Goal: Information Seeking & Learning: Learn about a topic

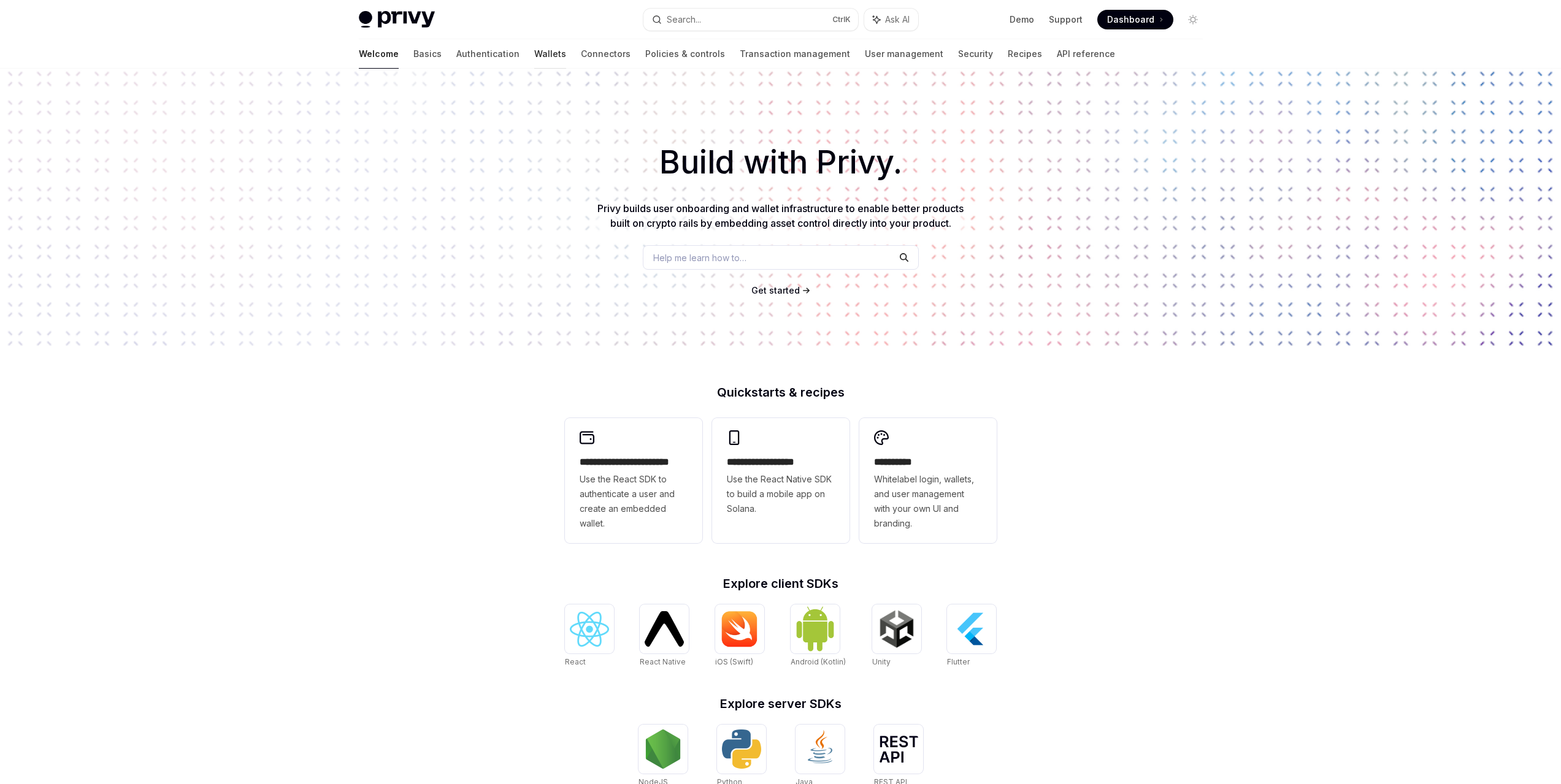
click at [534, 54] on link "Wallets" at bounding box center [549, 54] width 32 height 30
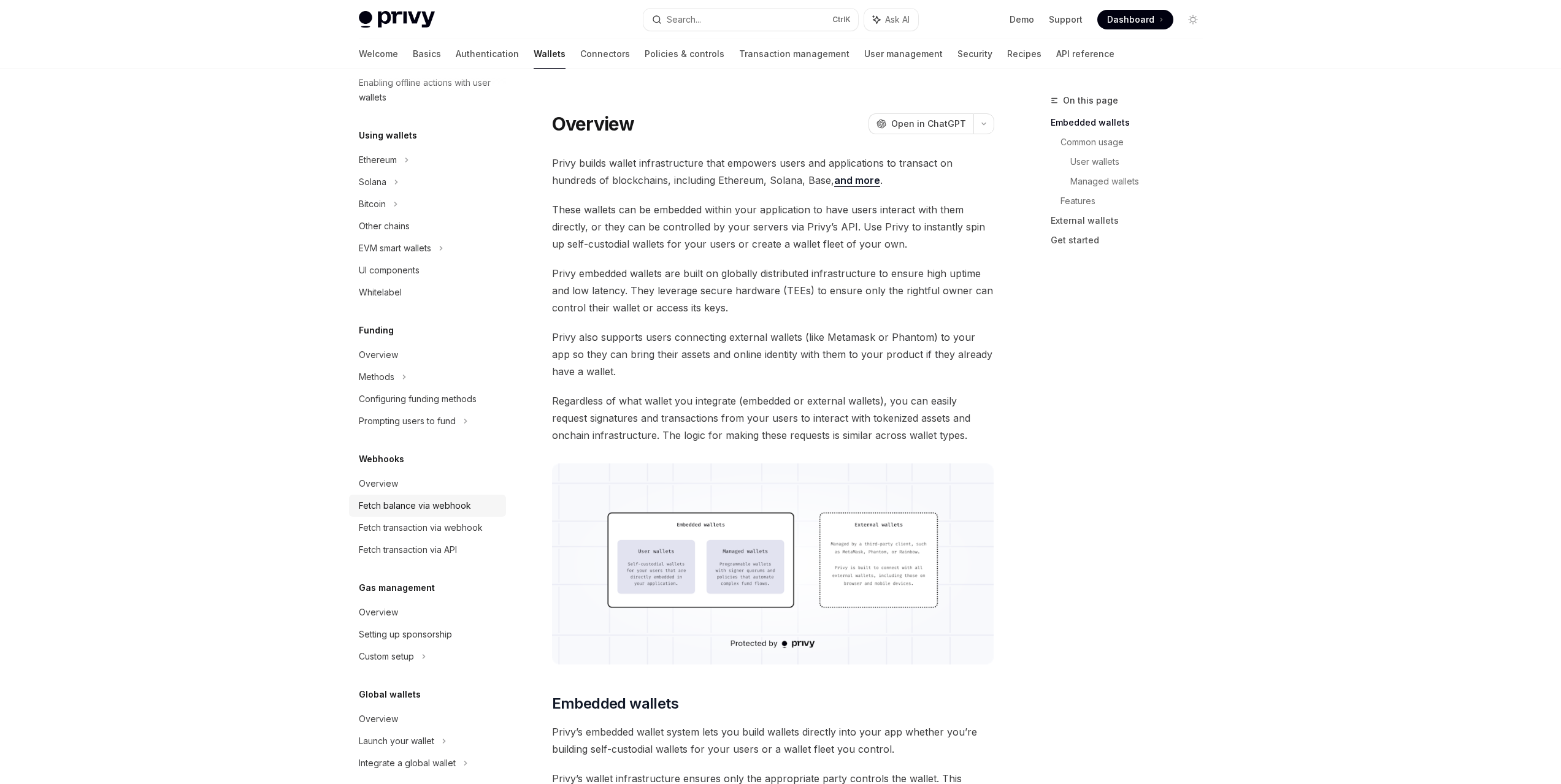
scroll to position [269, 0]
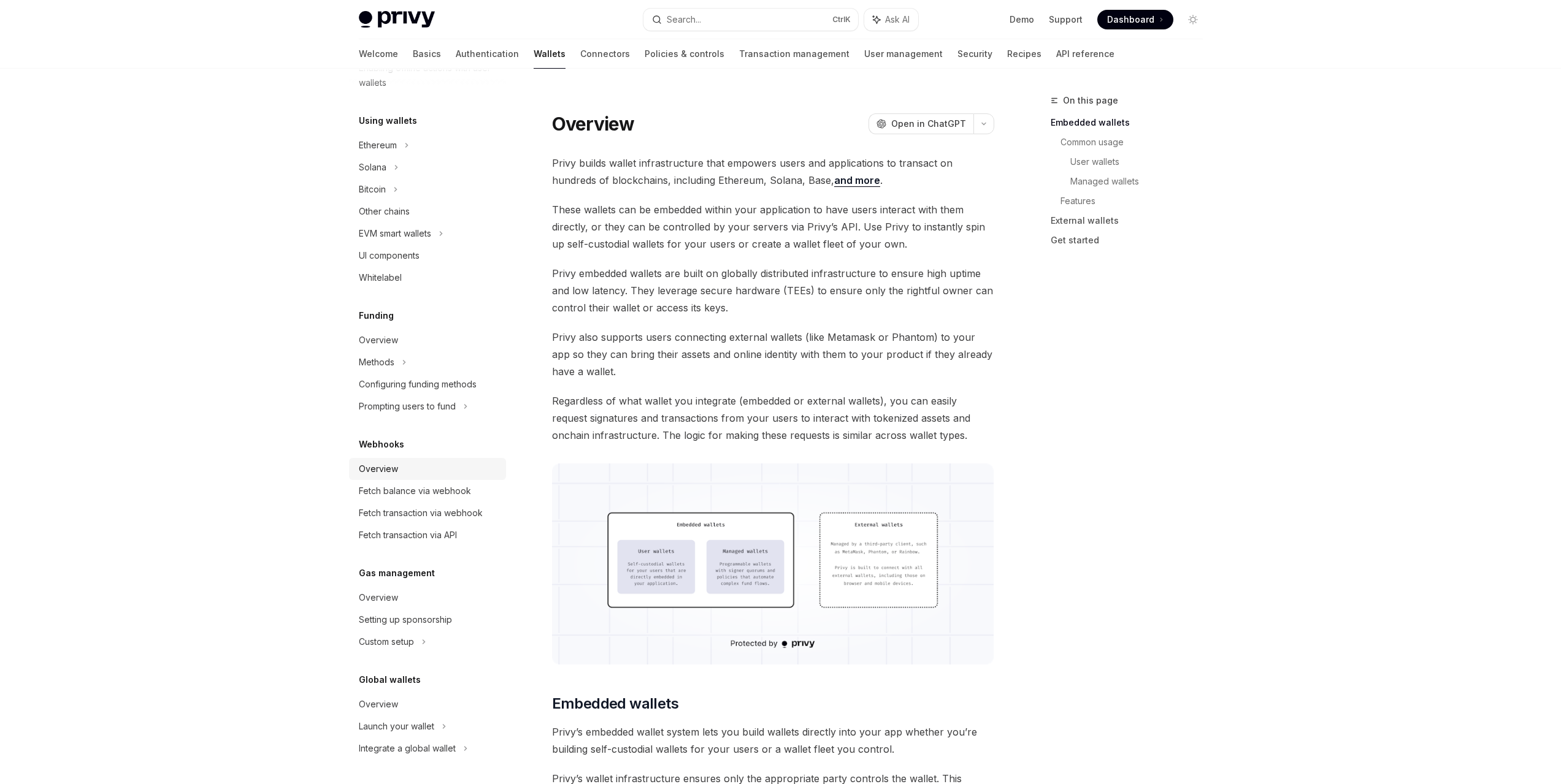
click at [427, 472] on div "Overview" at bounding box center [429, 469] width 140 height 15
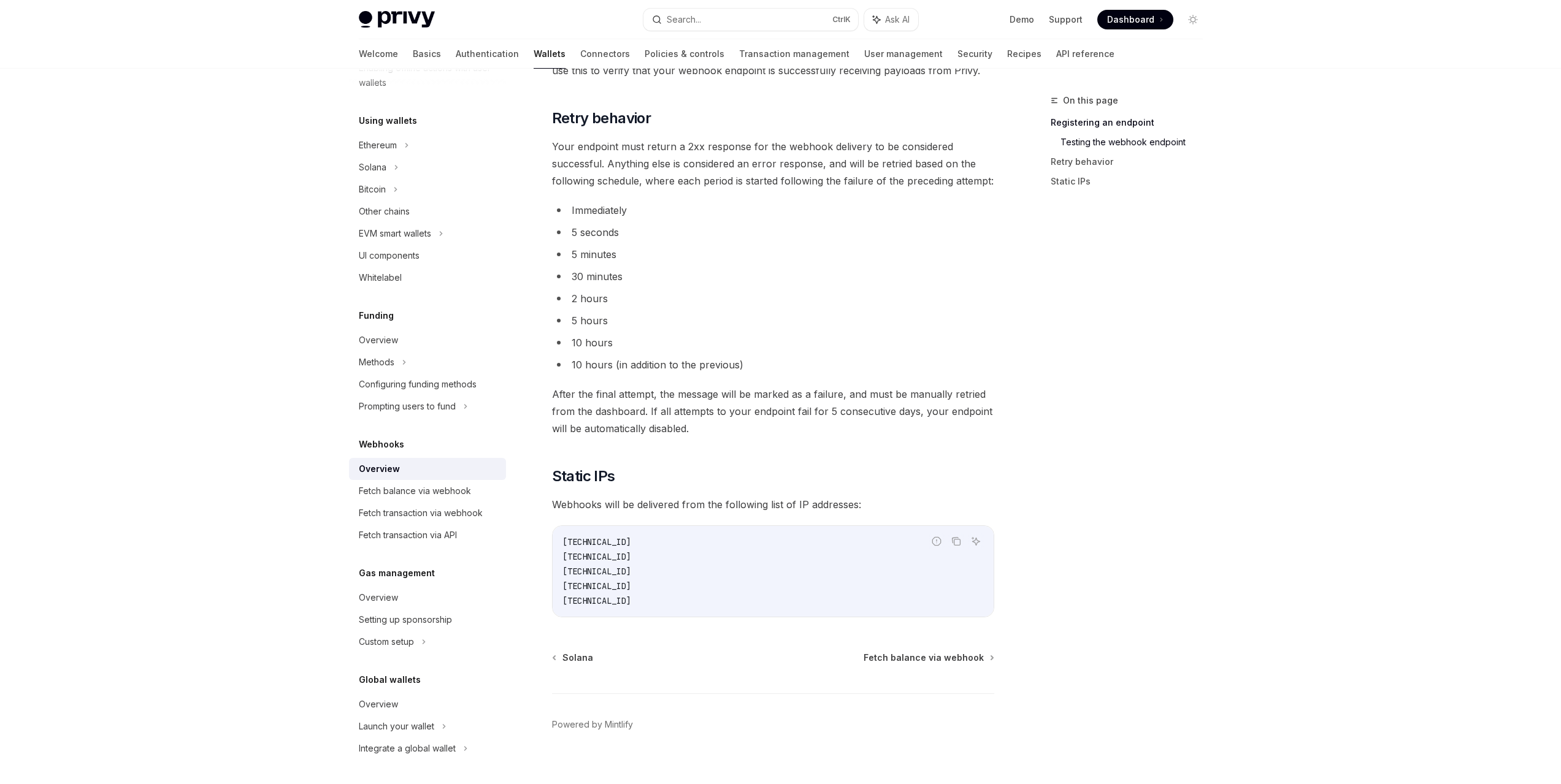
scroll to position [1017, 0]
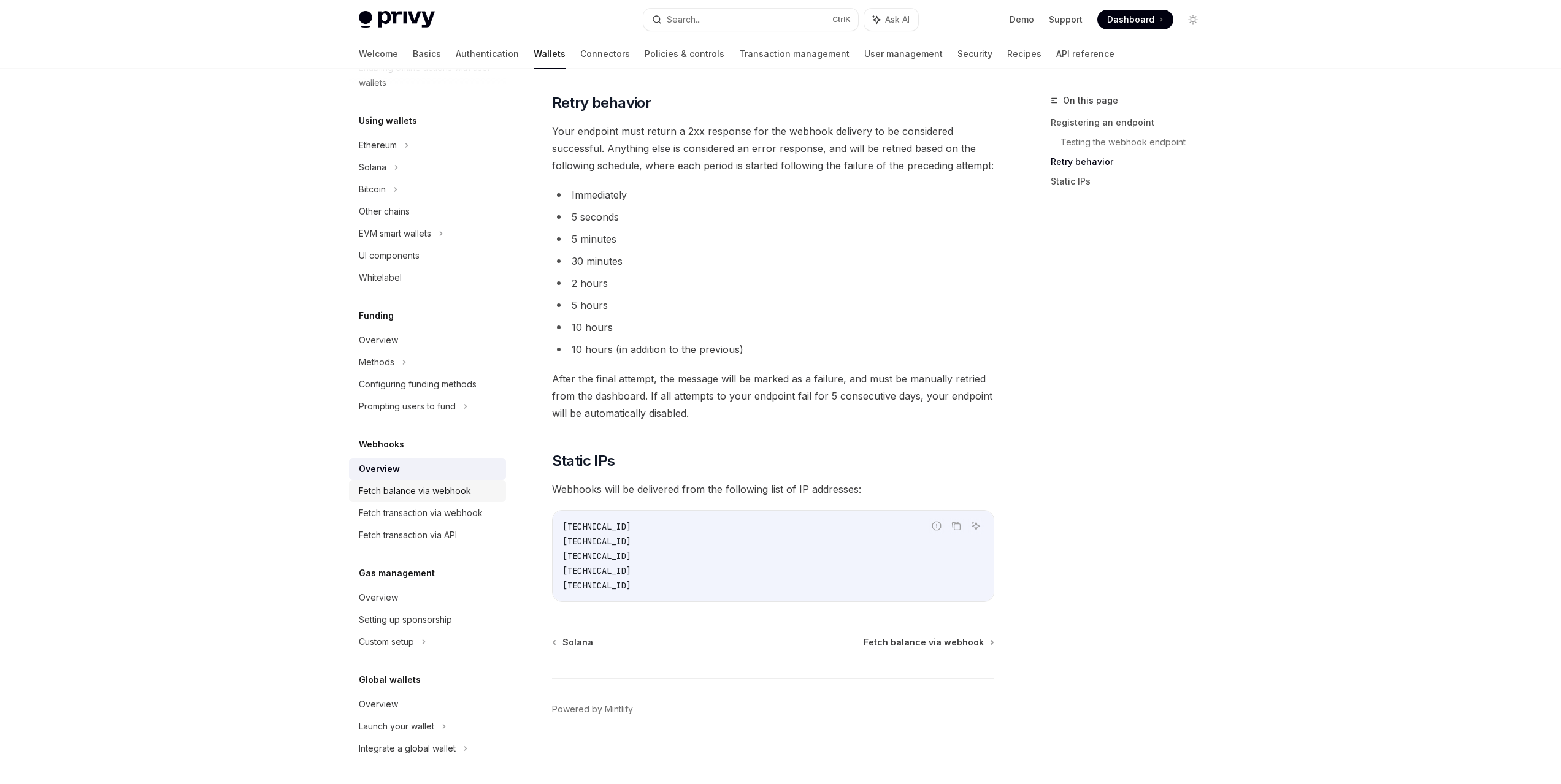
click at [425, 483] on link "Fetch balance via webhook" at bounding box center [427, 491] width 157 height 22
type textarea "*"
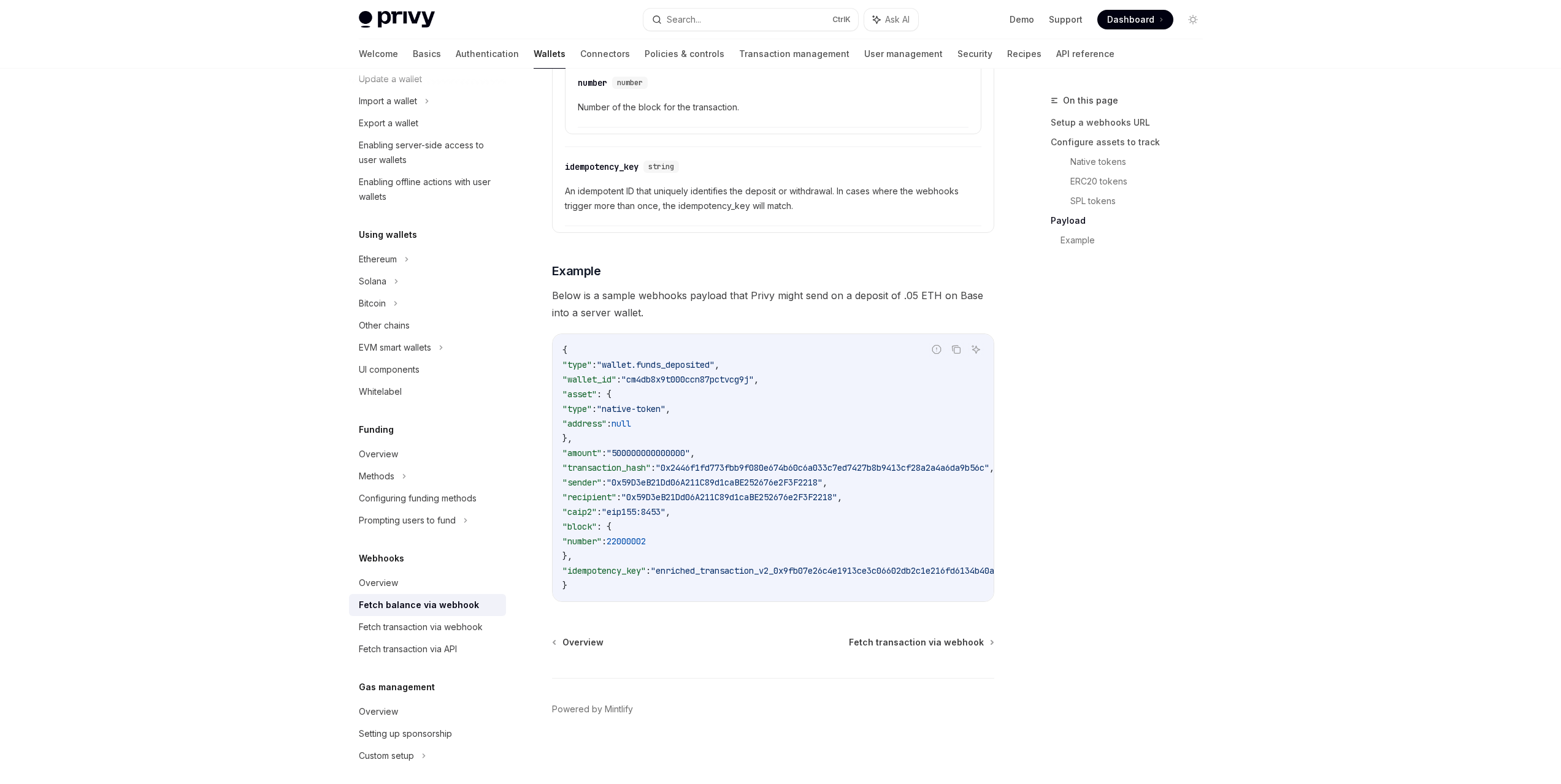
scroll to position [269, 0]
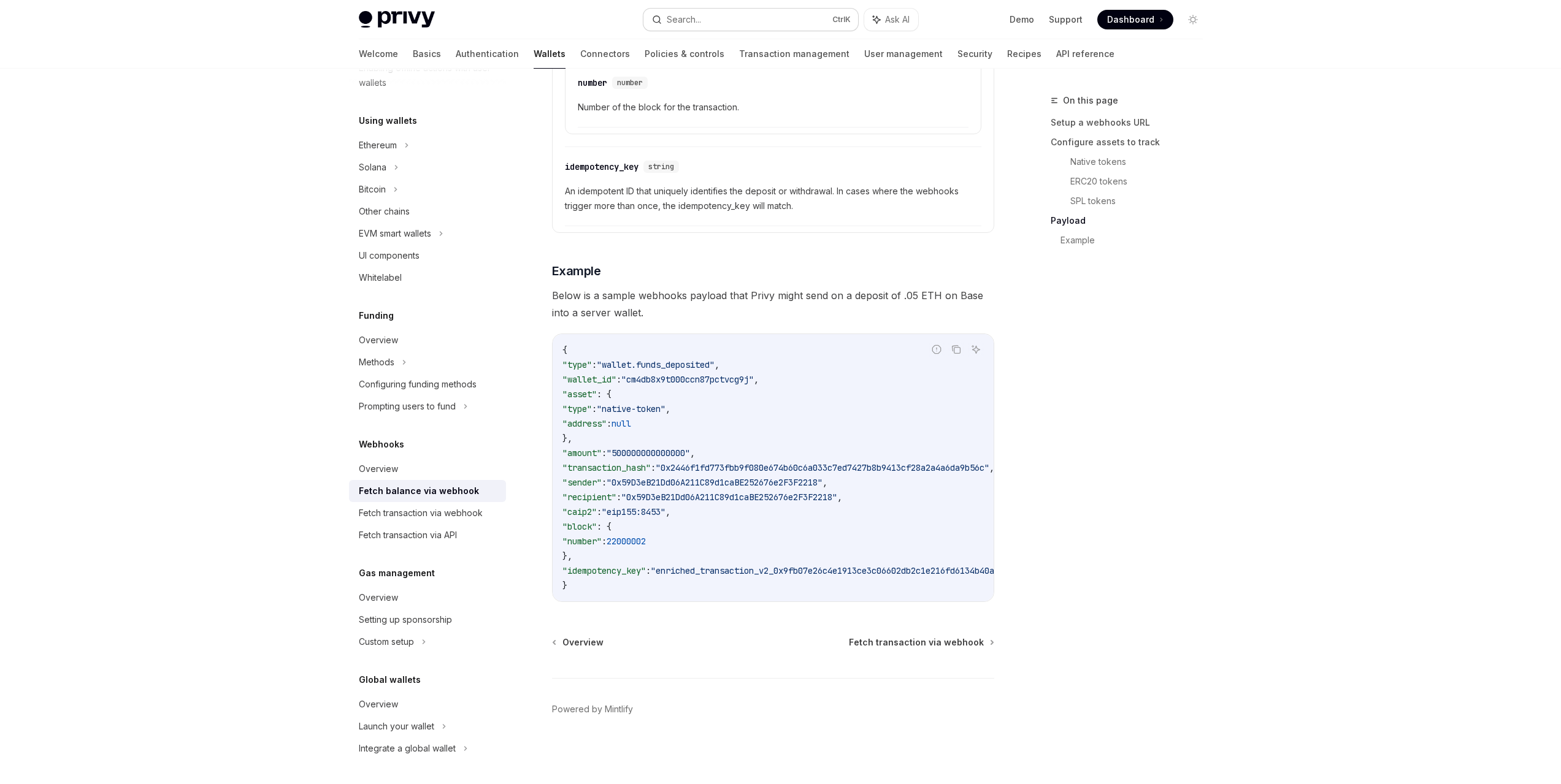
click at [684, 22] on div "Search..." at bounding box center [683, 19] width 34 height 15
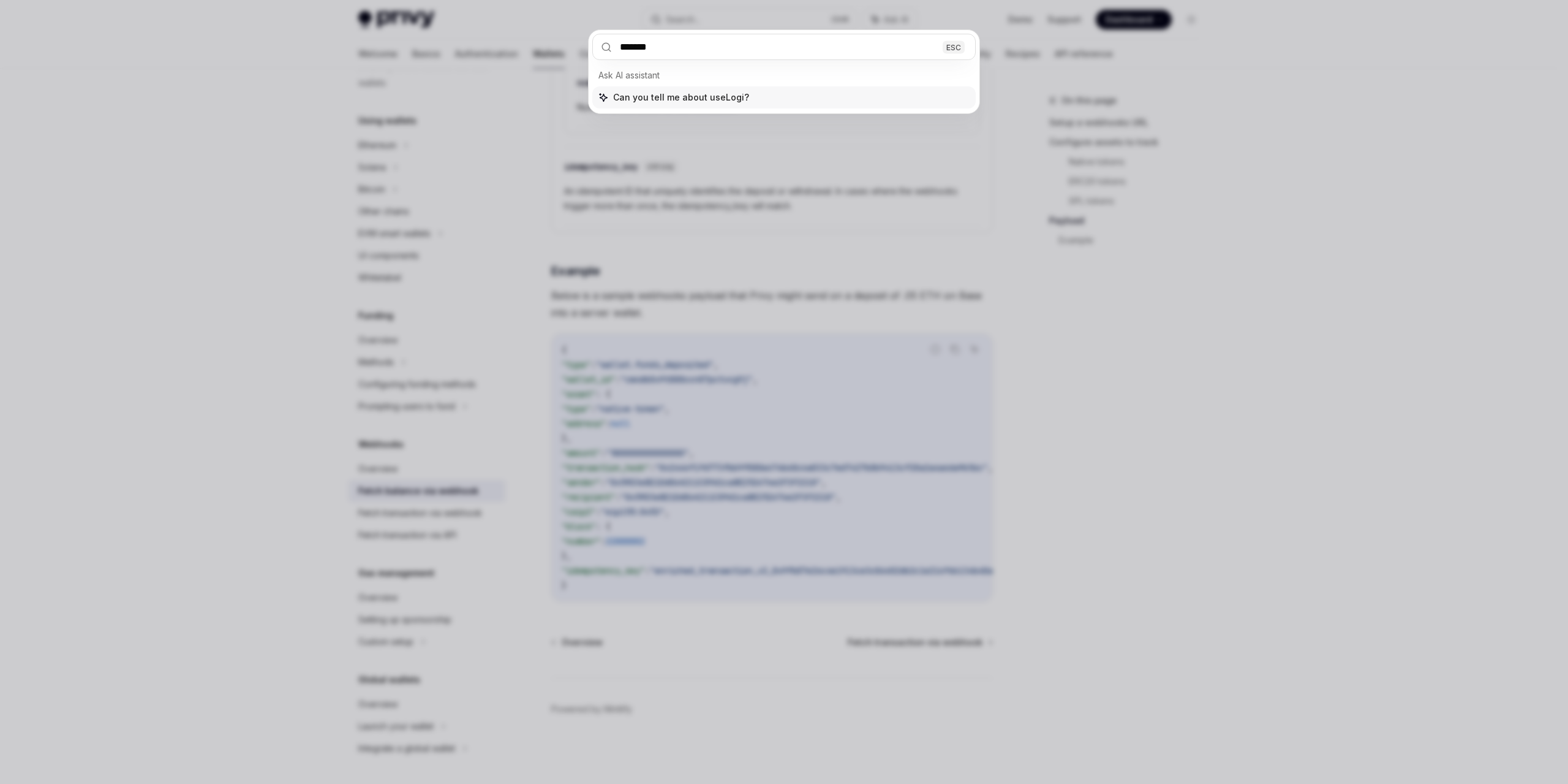
type input "********"
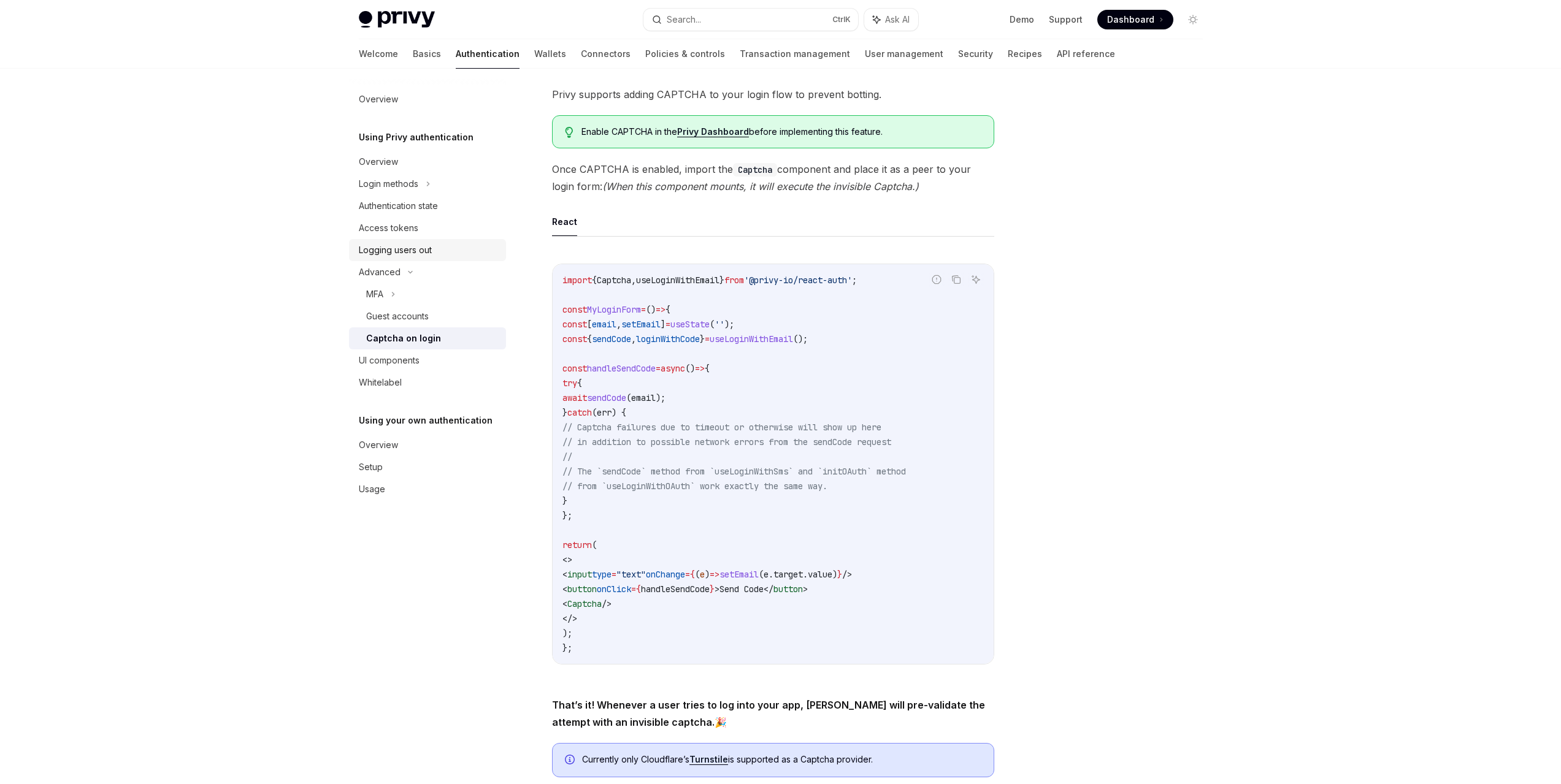
click at [411, 251] on div "Logging users out" at bounding box center [396, 250] width 73 height 15
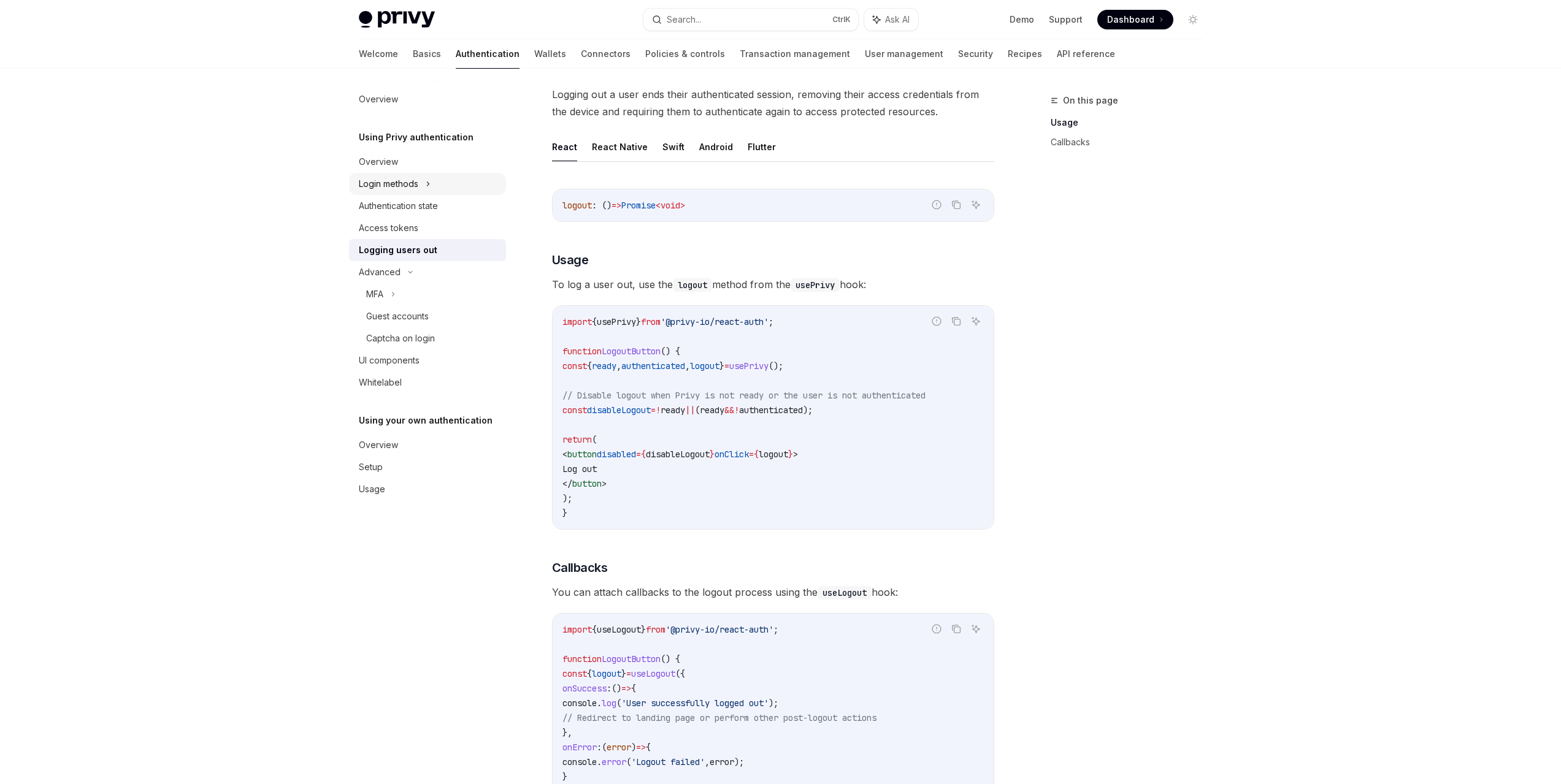
click at [417, 184] on div "Login methods" at bounding box center [389, 183] width 59 height 15
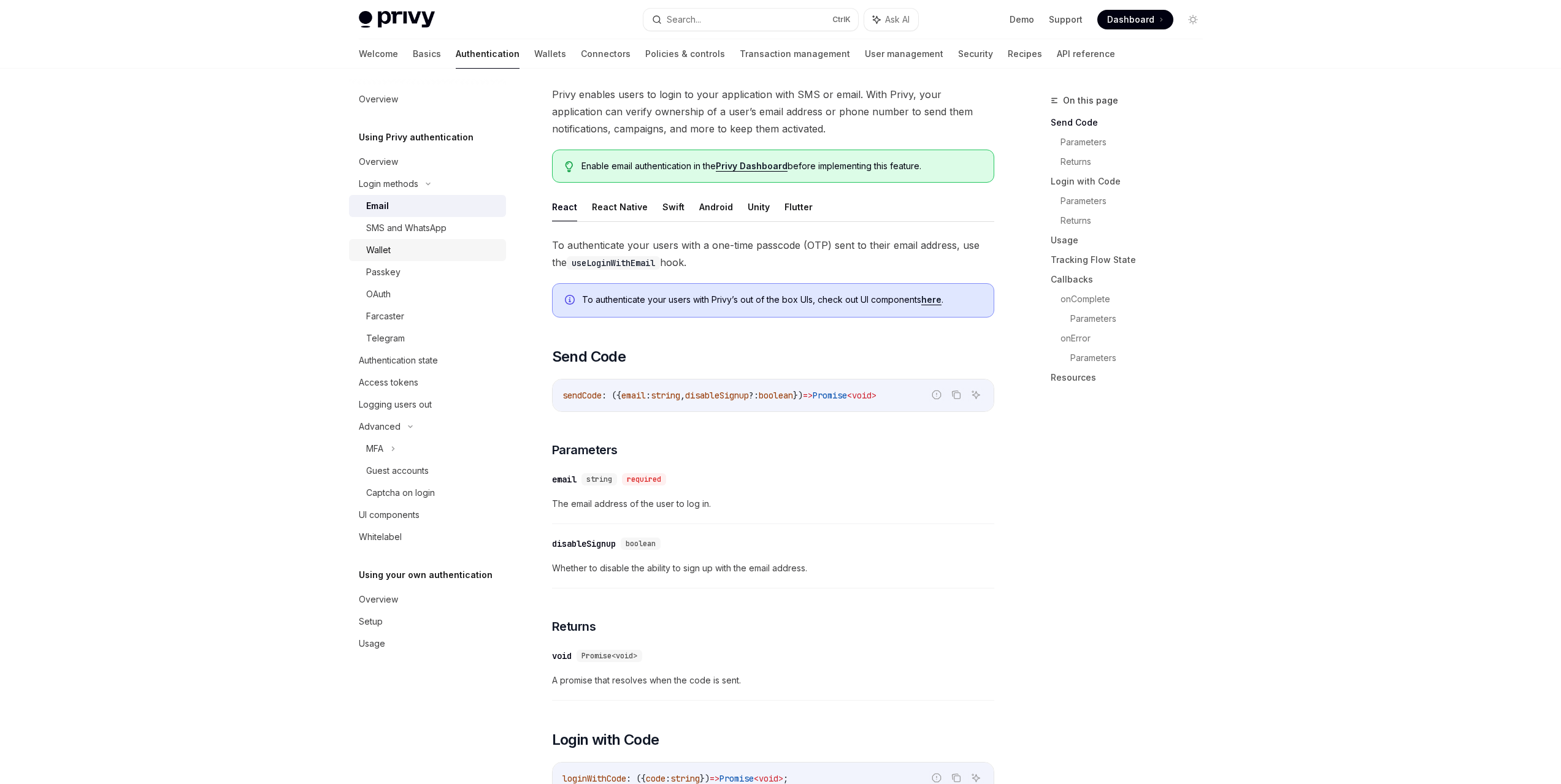
click at [429, 244] on div "Wallet" at bounding box center [432, 250] width 133 height 15
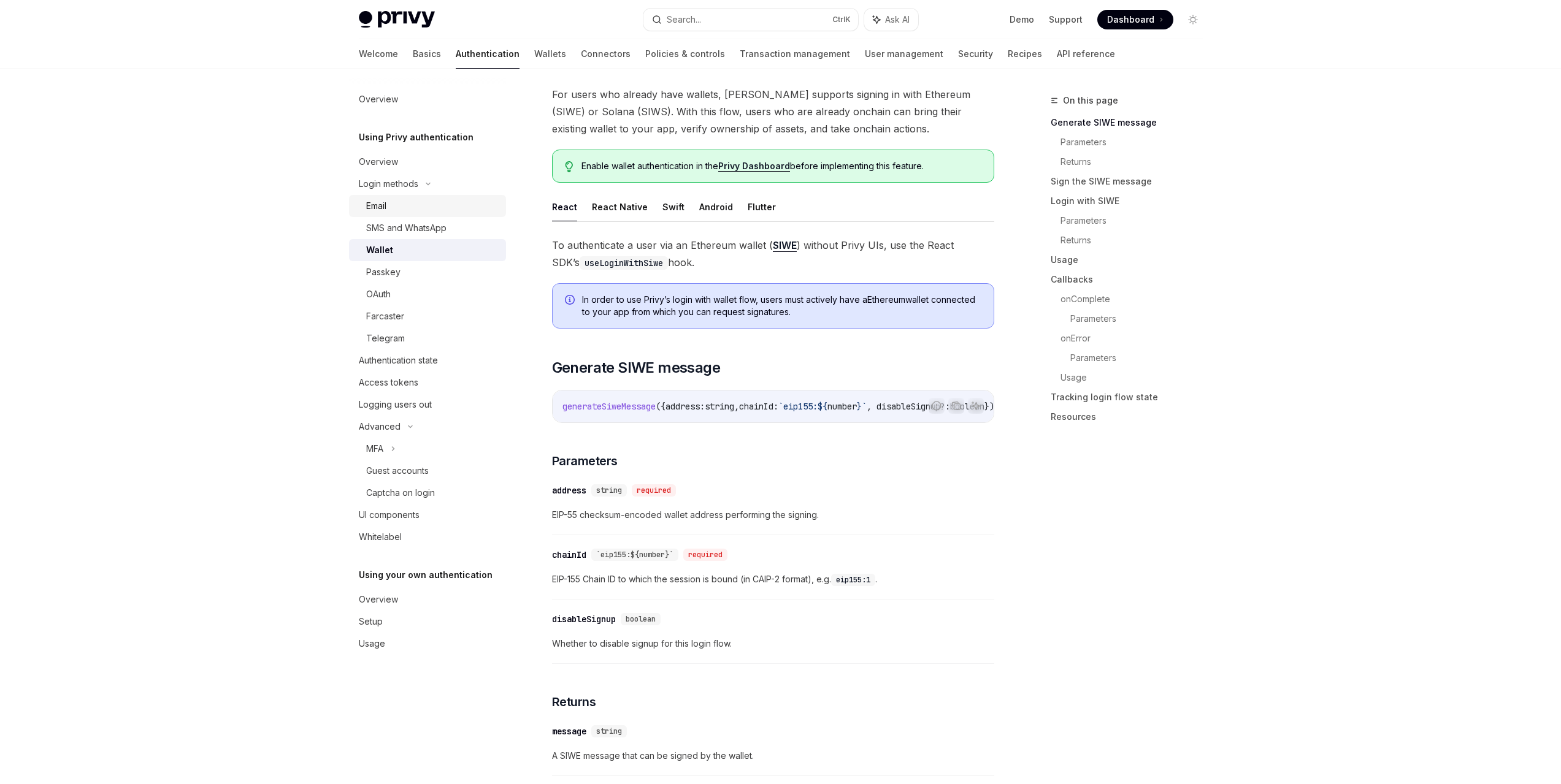
click at [435, 210] on div "Email" at bounding box center [432, 205] width 133 height 15
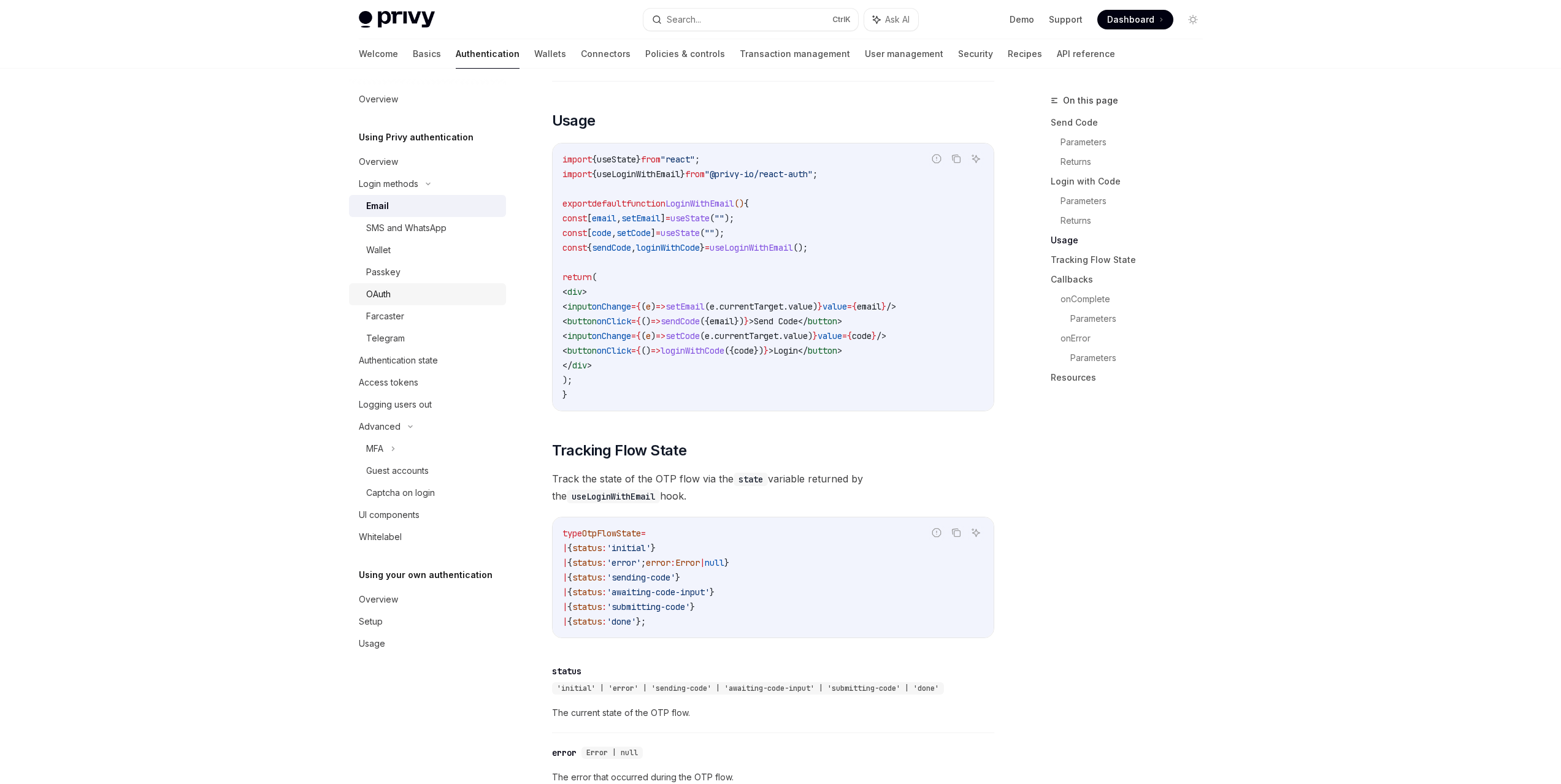
scroll to position [988, 0]
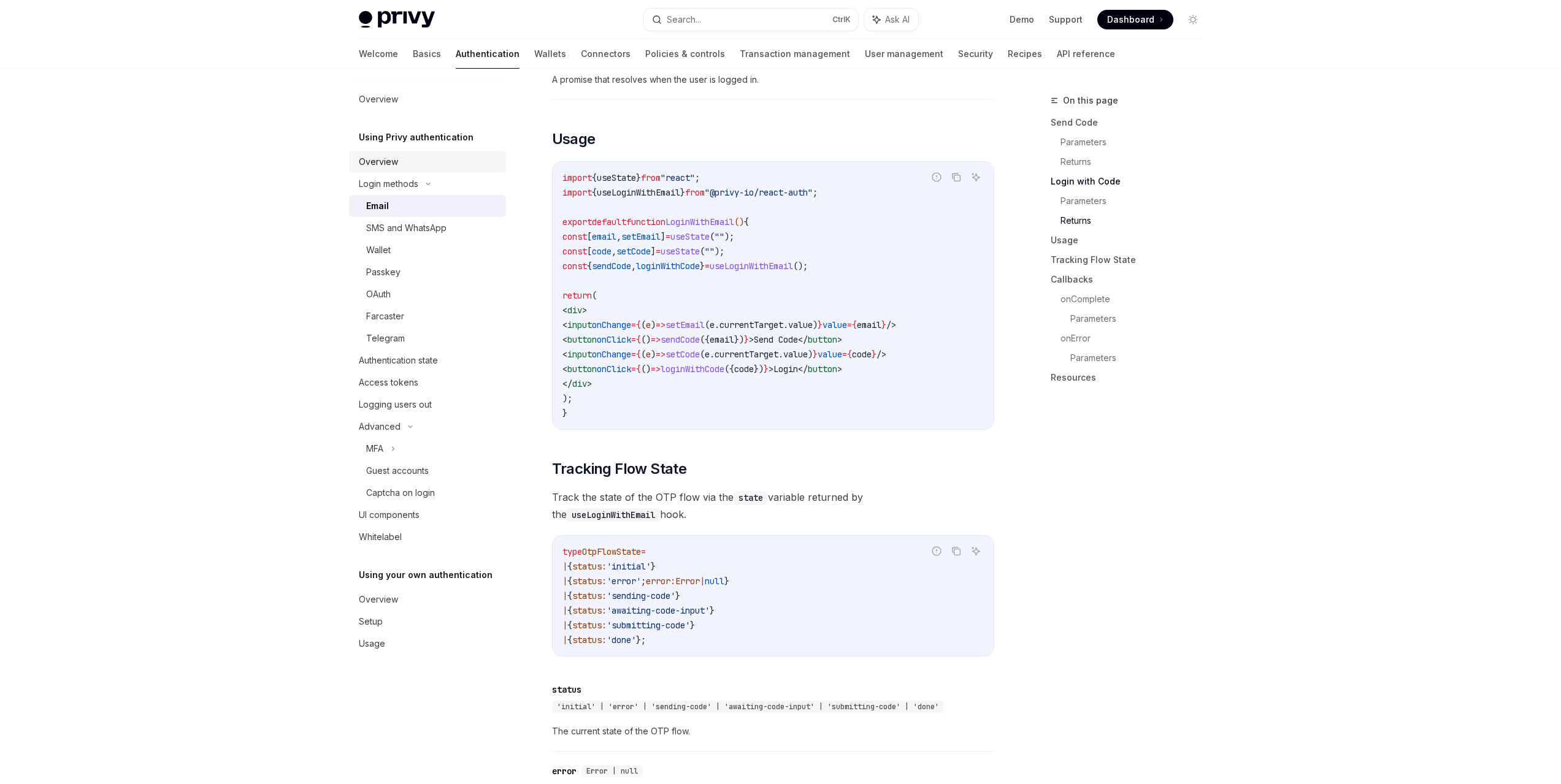
click at [405, 165] on div "Overview" at bounding box center [429, 162] width 140 height 15
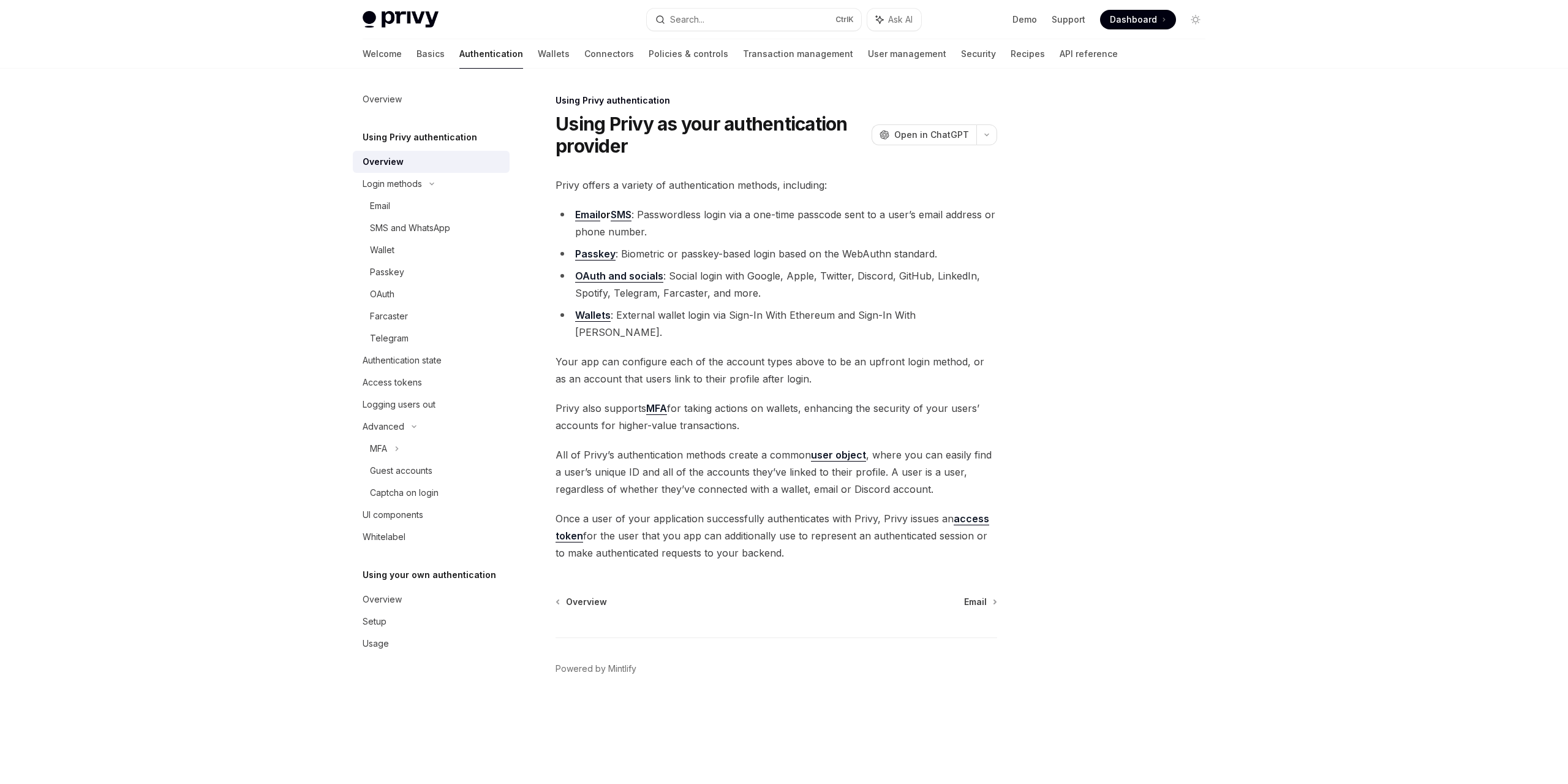
click at [598, 316] on link "Wallets" at bounding box center [592, 315] width 36 height 13
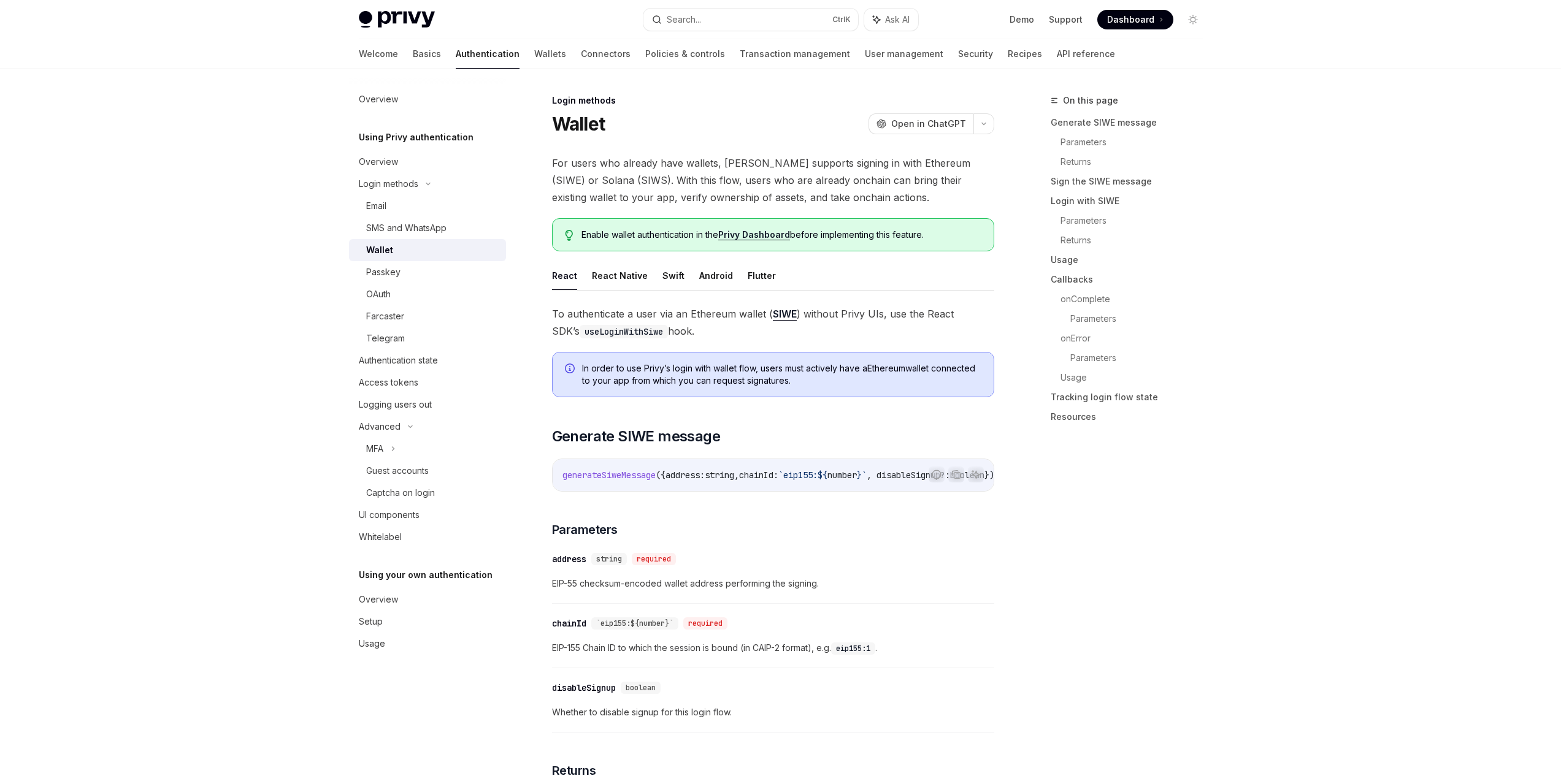
type textarea "*"
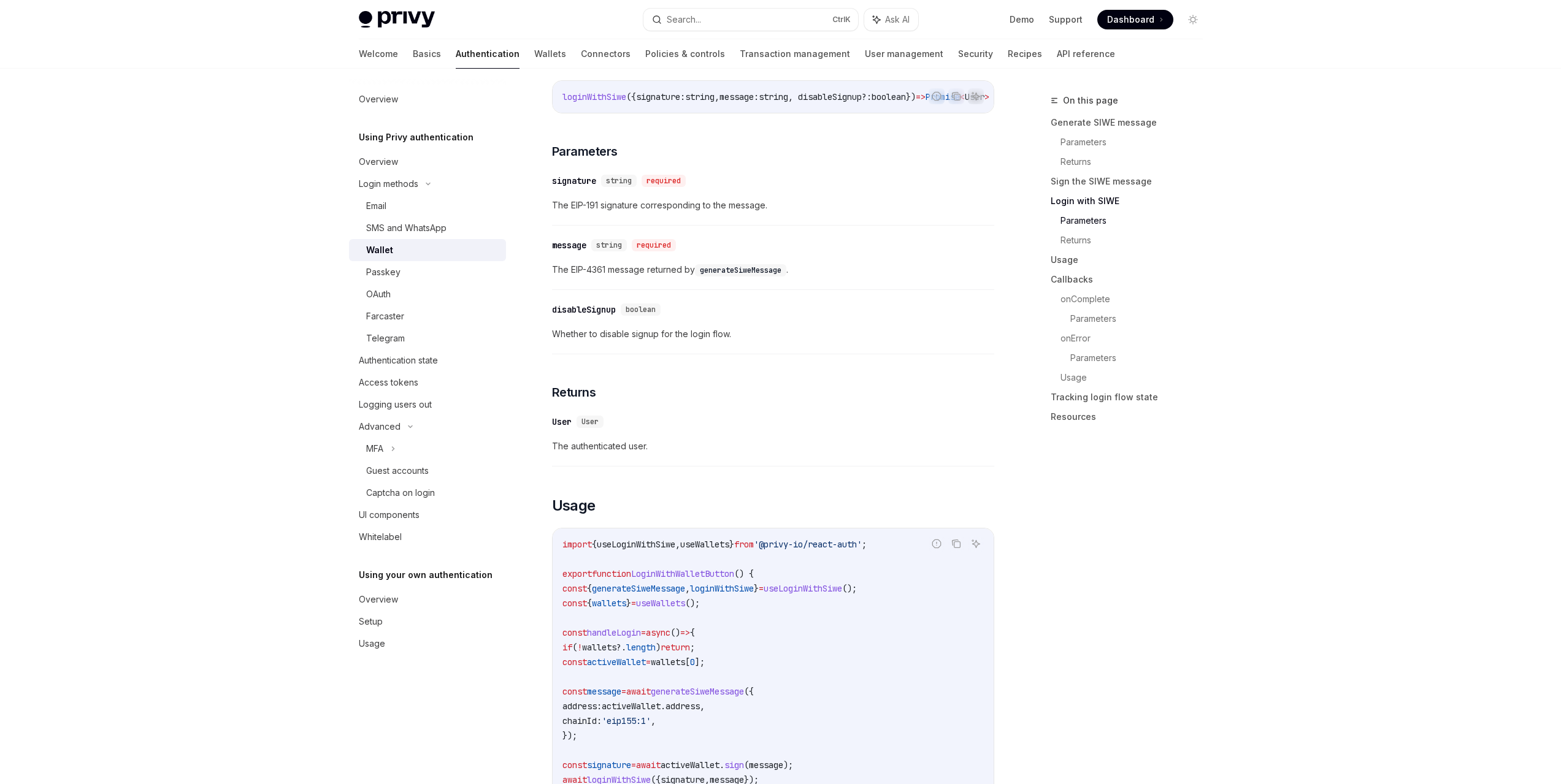
scroll to position [1283, 0]
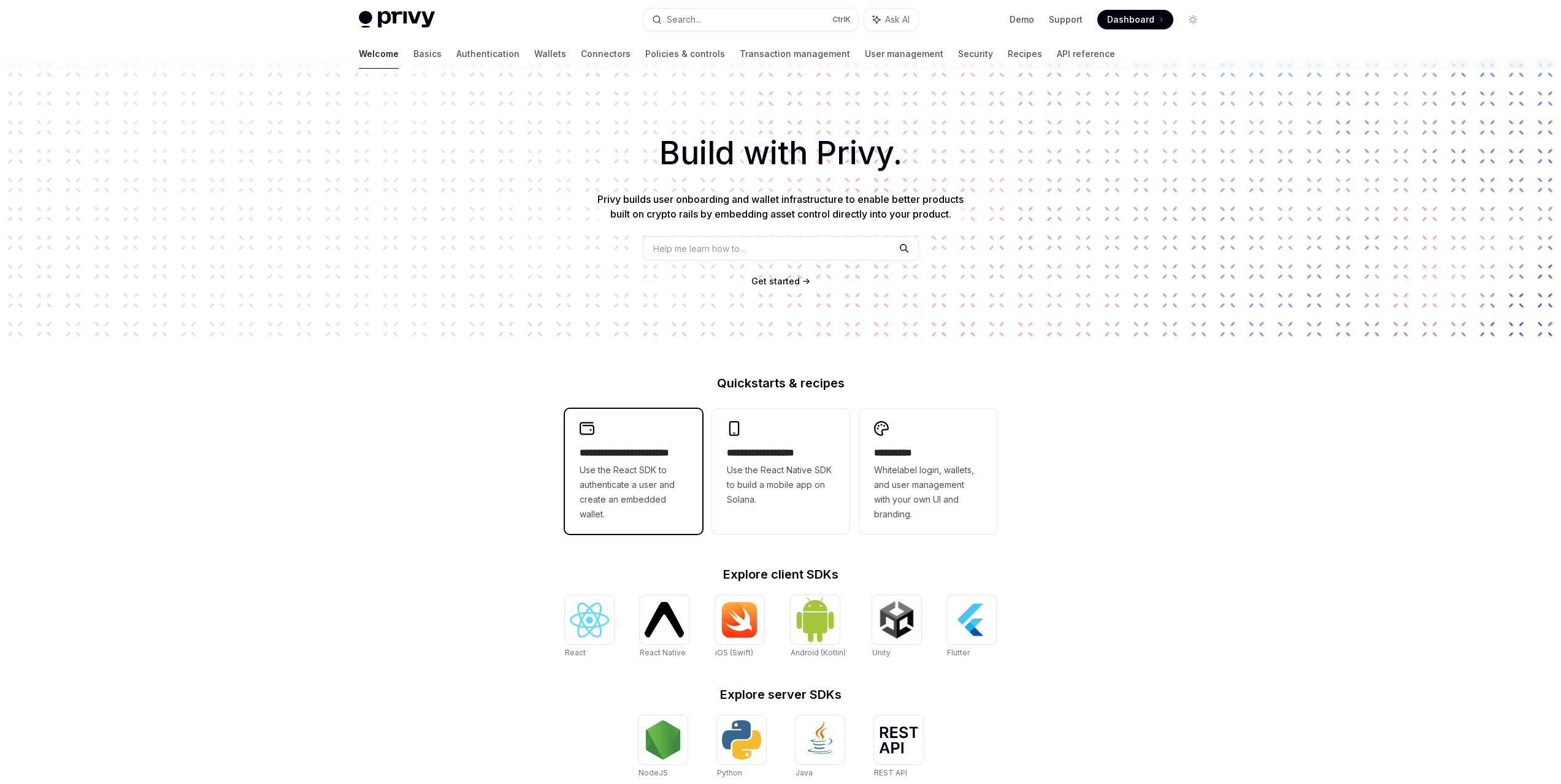
scroll to position [190, 0]
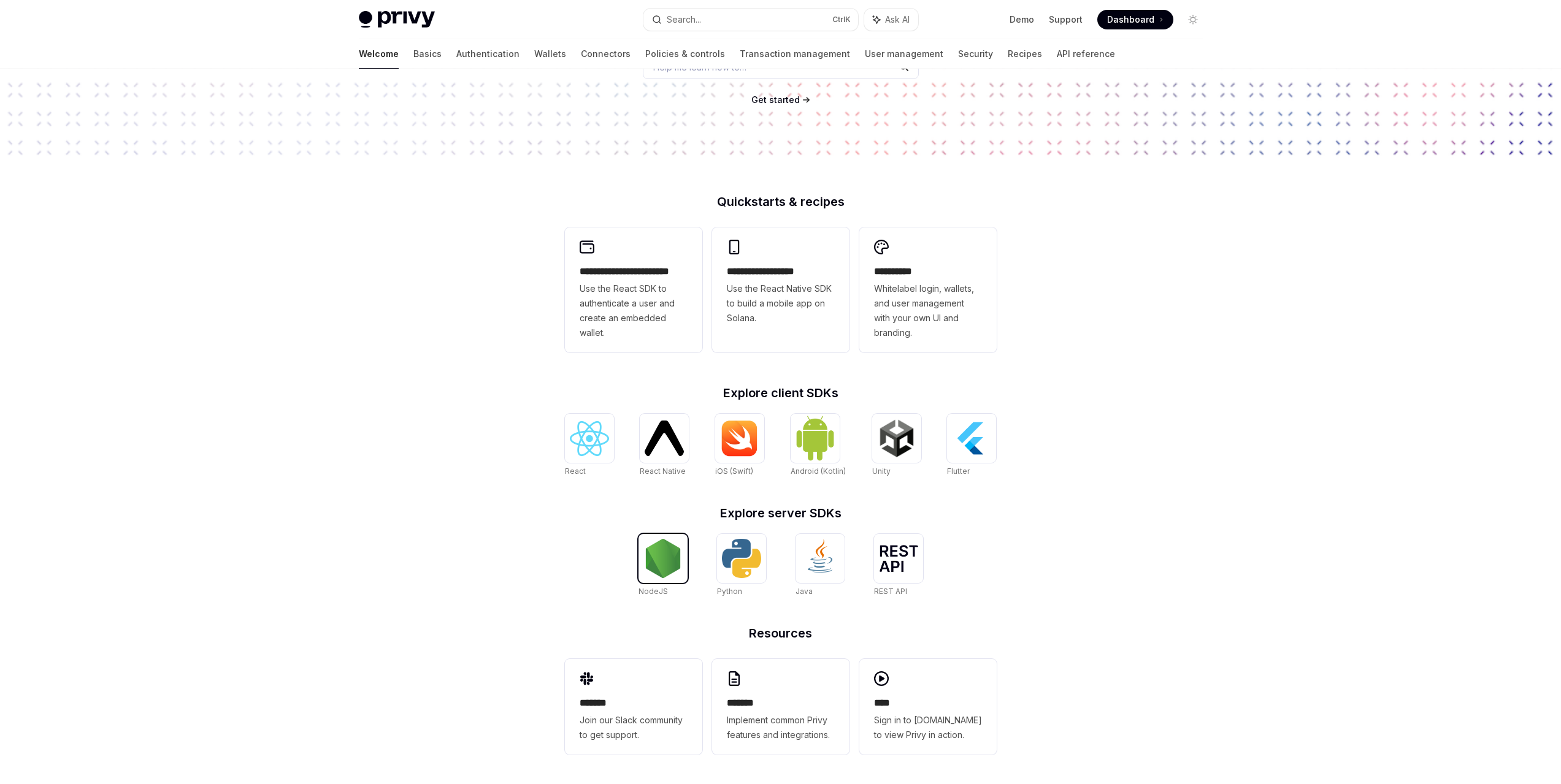
click at [672, 574] on img at bounding box center [662, 558] width 39 height 39
type textarea "*"
click at [894, 559] on img at bounding box center [898, 558] width 39 height 27
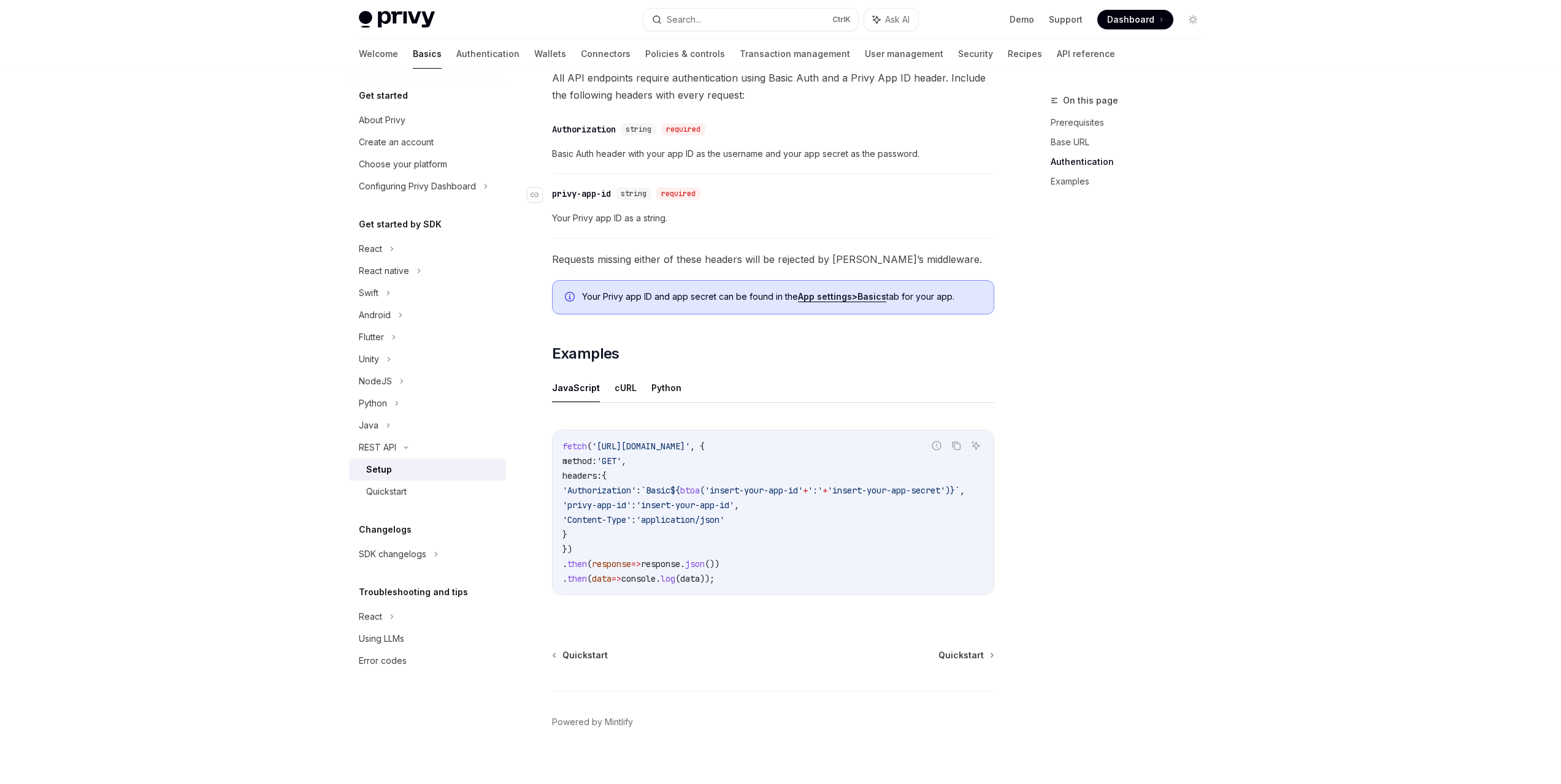
scroll to position [368, 0]
click at [414, 383] on div "NodeJS" at bounding box center [427, 381] width 157 height 22
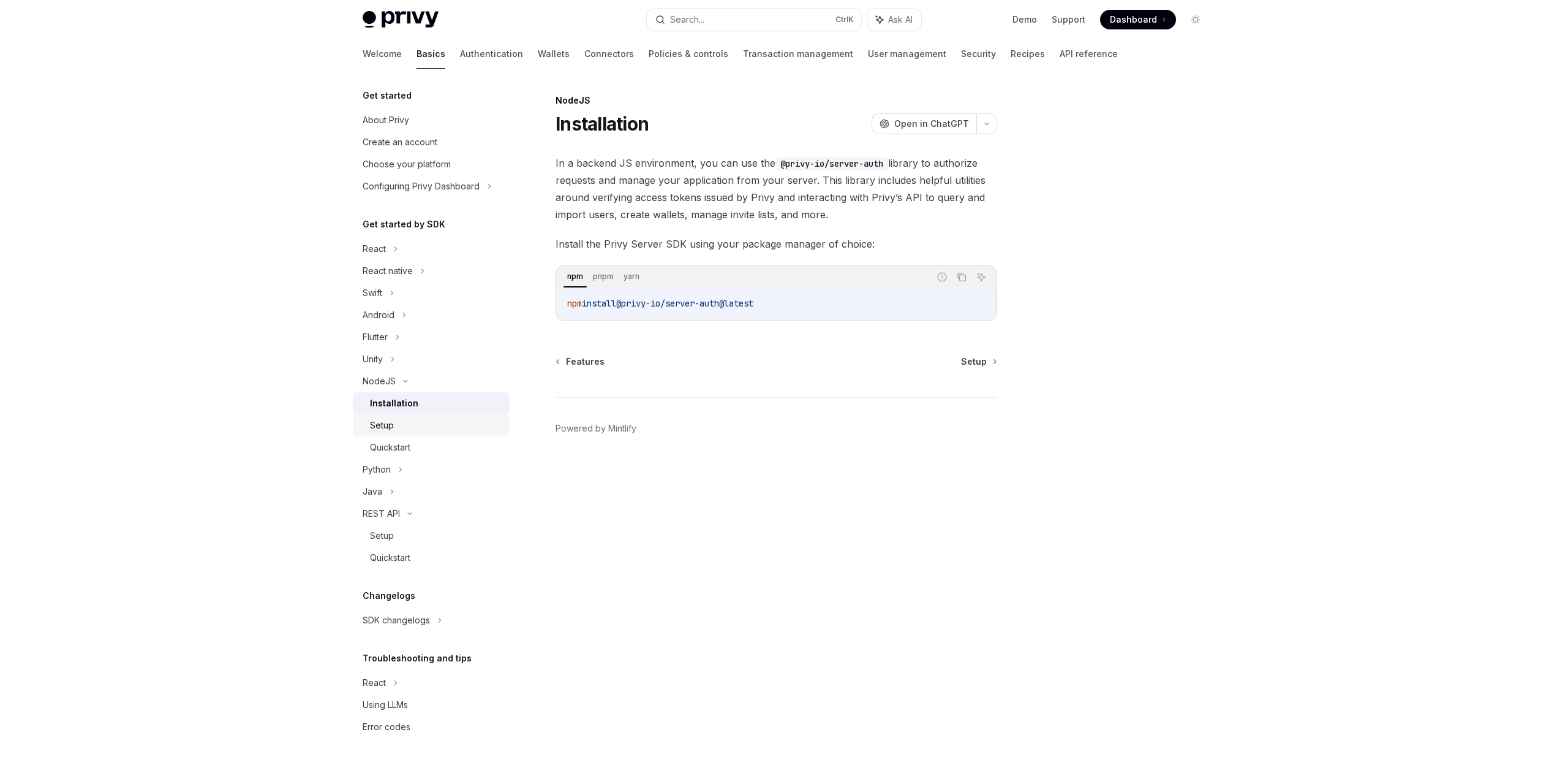
click at [455, 423] on div "Setup" at bounding box center [436, 425] width 133 height 15
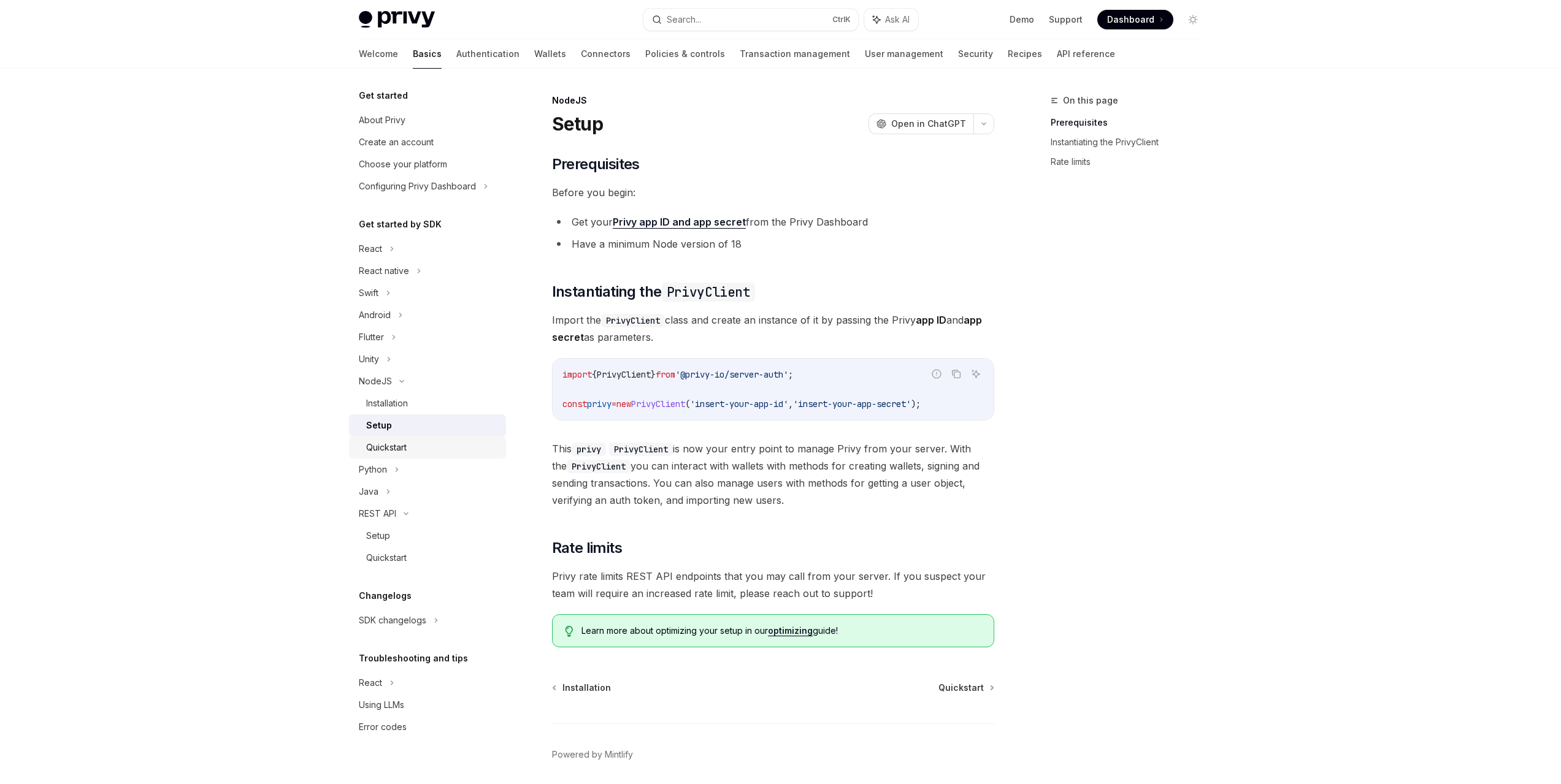
click at [445, 451] on div "Quickstart" at bounding box center [432, 447] width 133 height 15
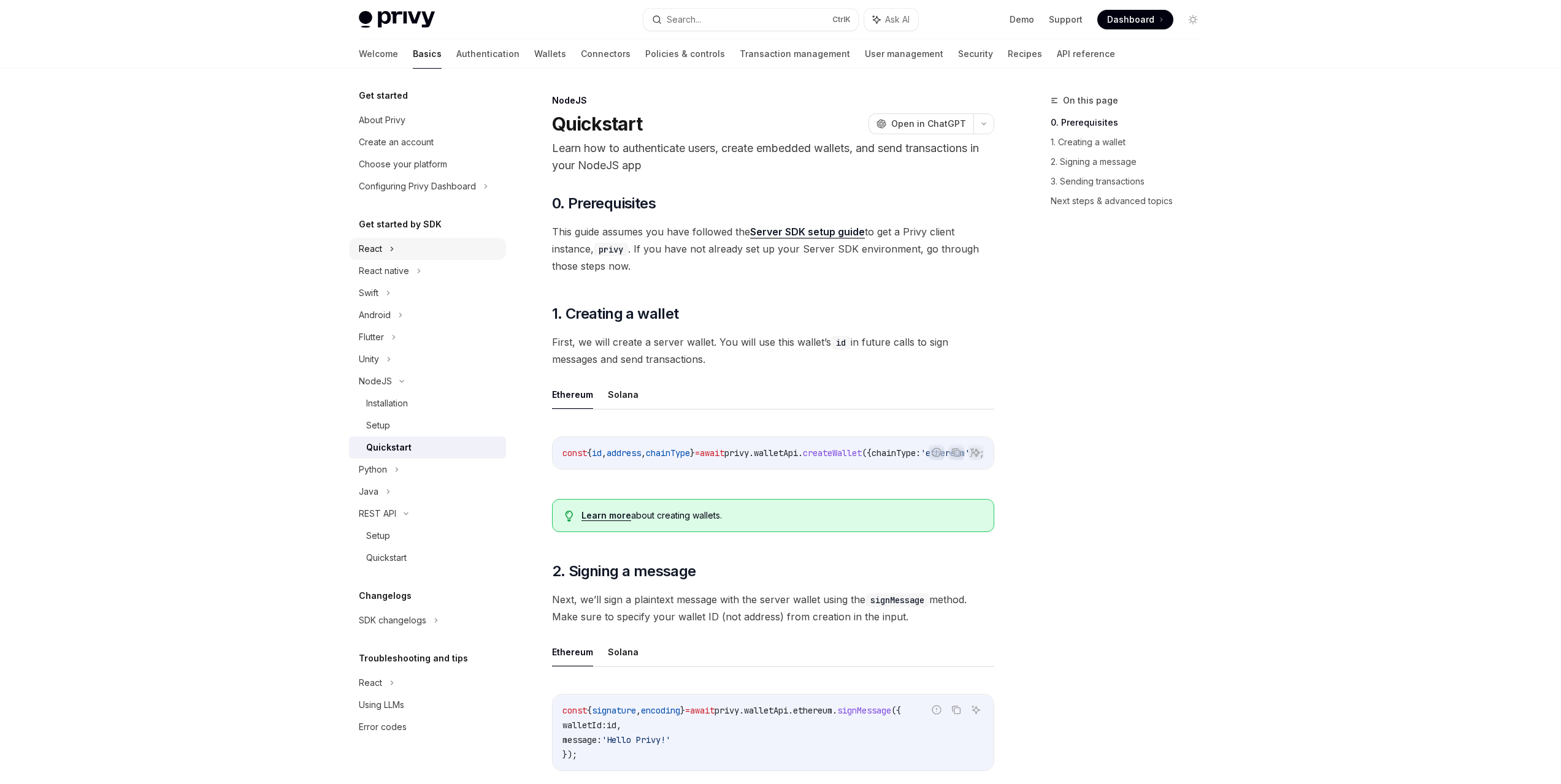
click at [385, 248] on div "React" at bounding box center [427, 248] width 157 height 22
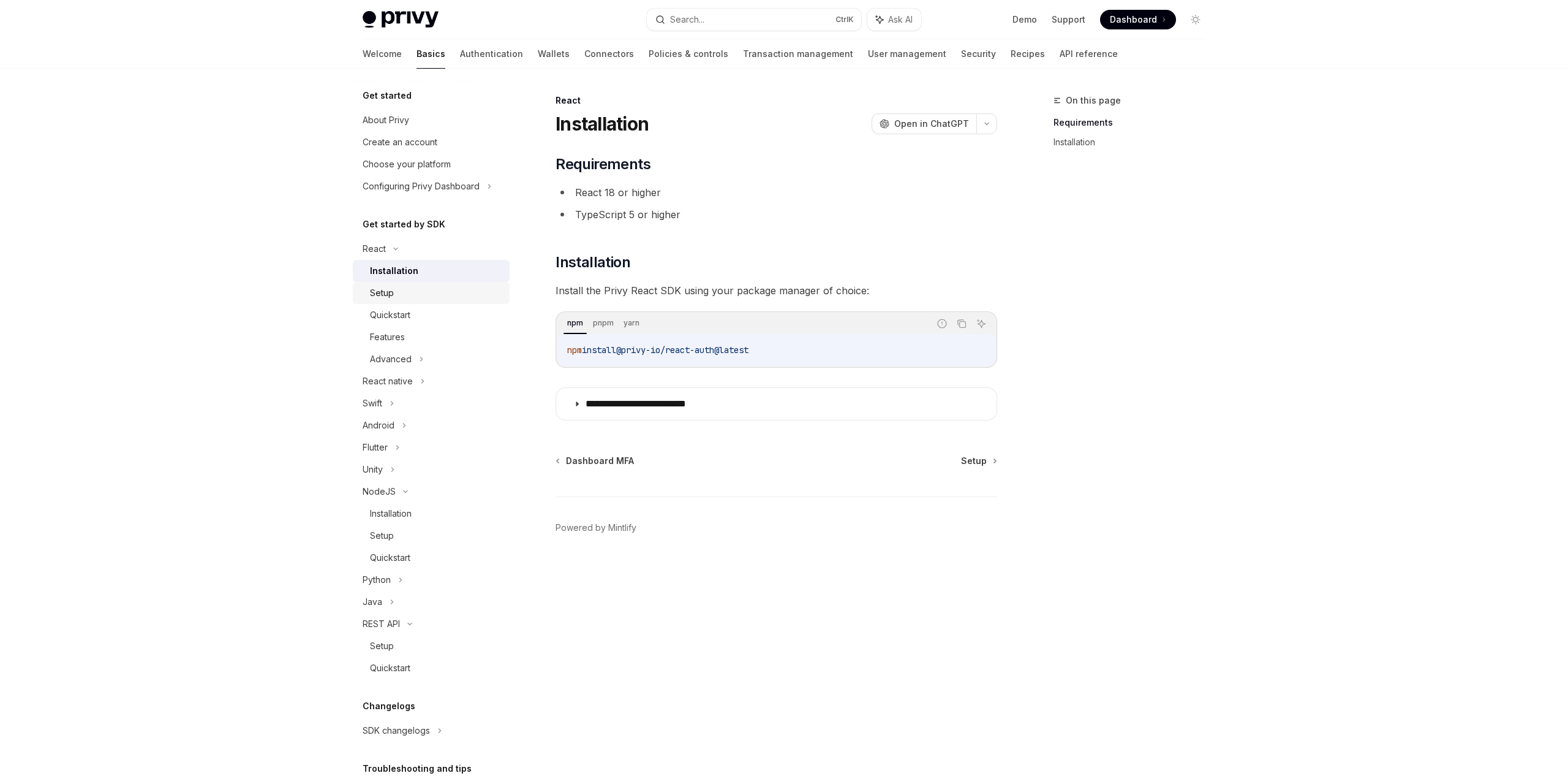
click at [402, 293] on div "Setup" at bounding box center [436, 292] width 133 height 15
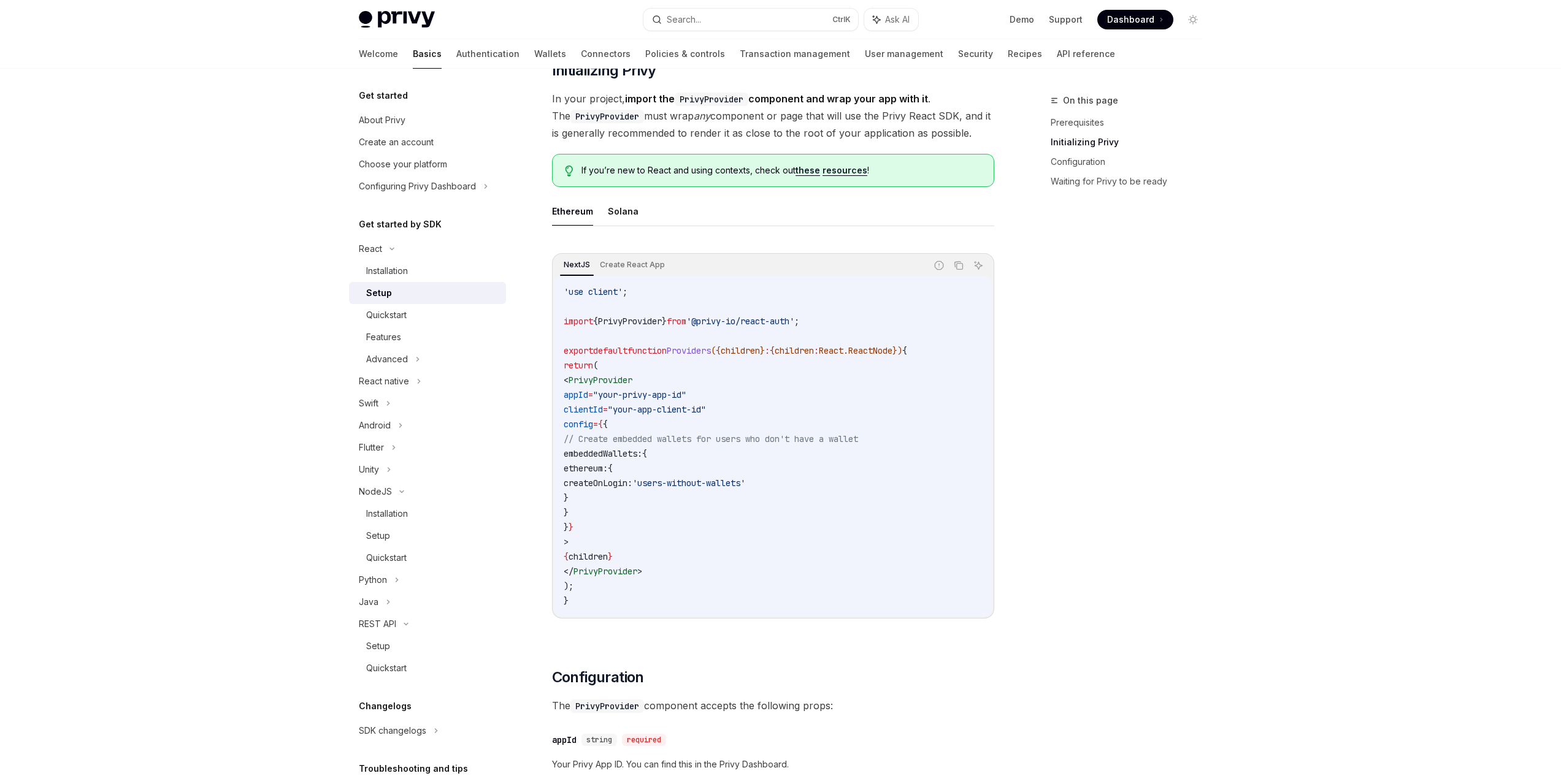
scroll to position [245, 0]
click at [406, 316] on div "Quickstart" at bounding box center [386, 314] width 40 height 15
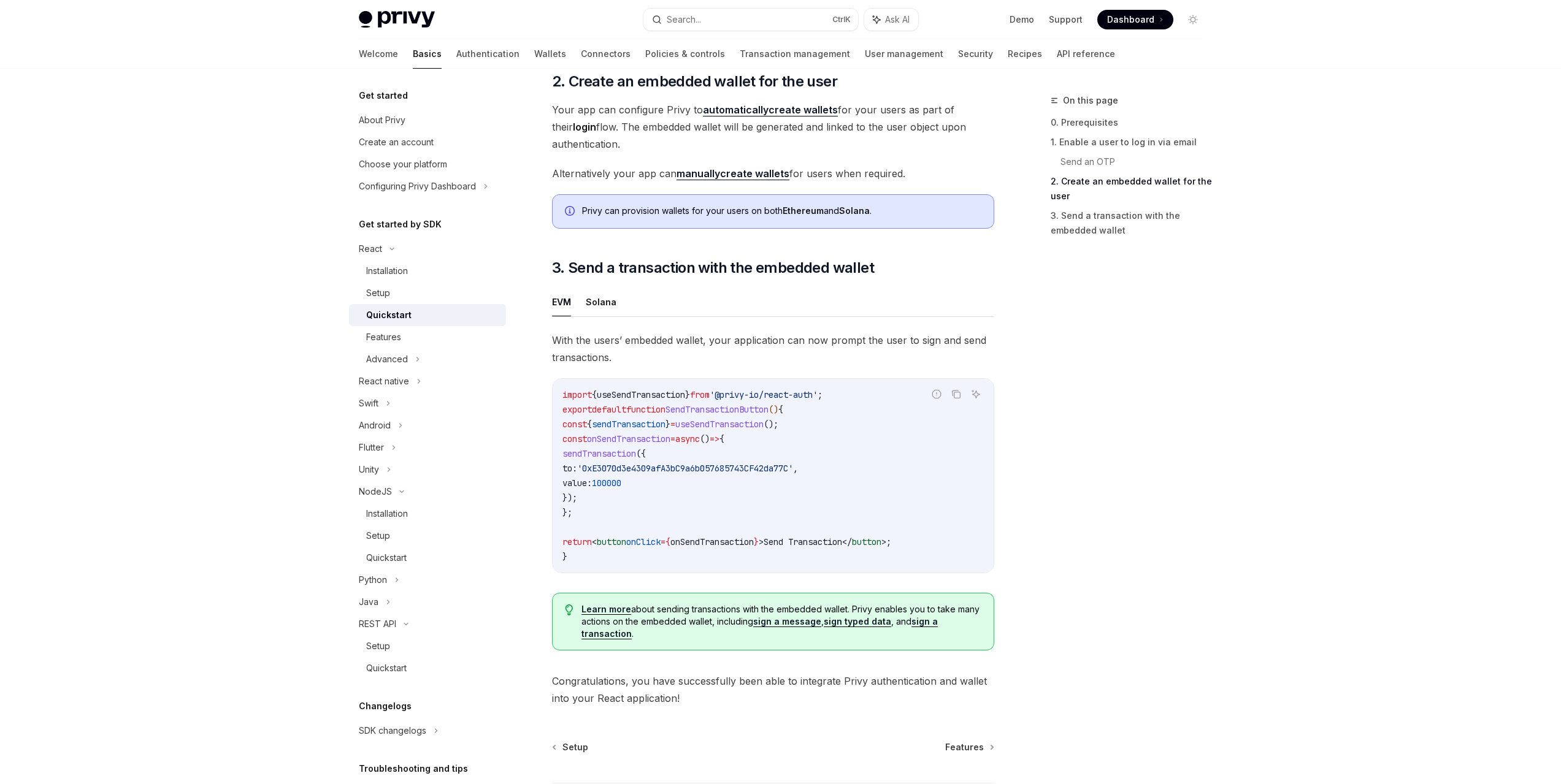
scroll to position [998, 0]
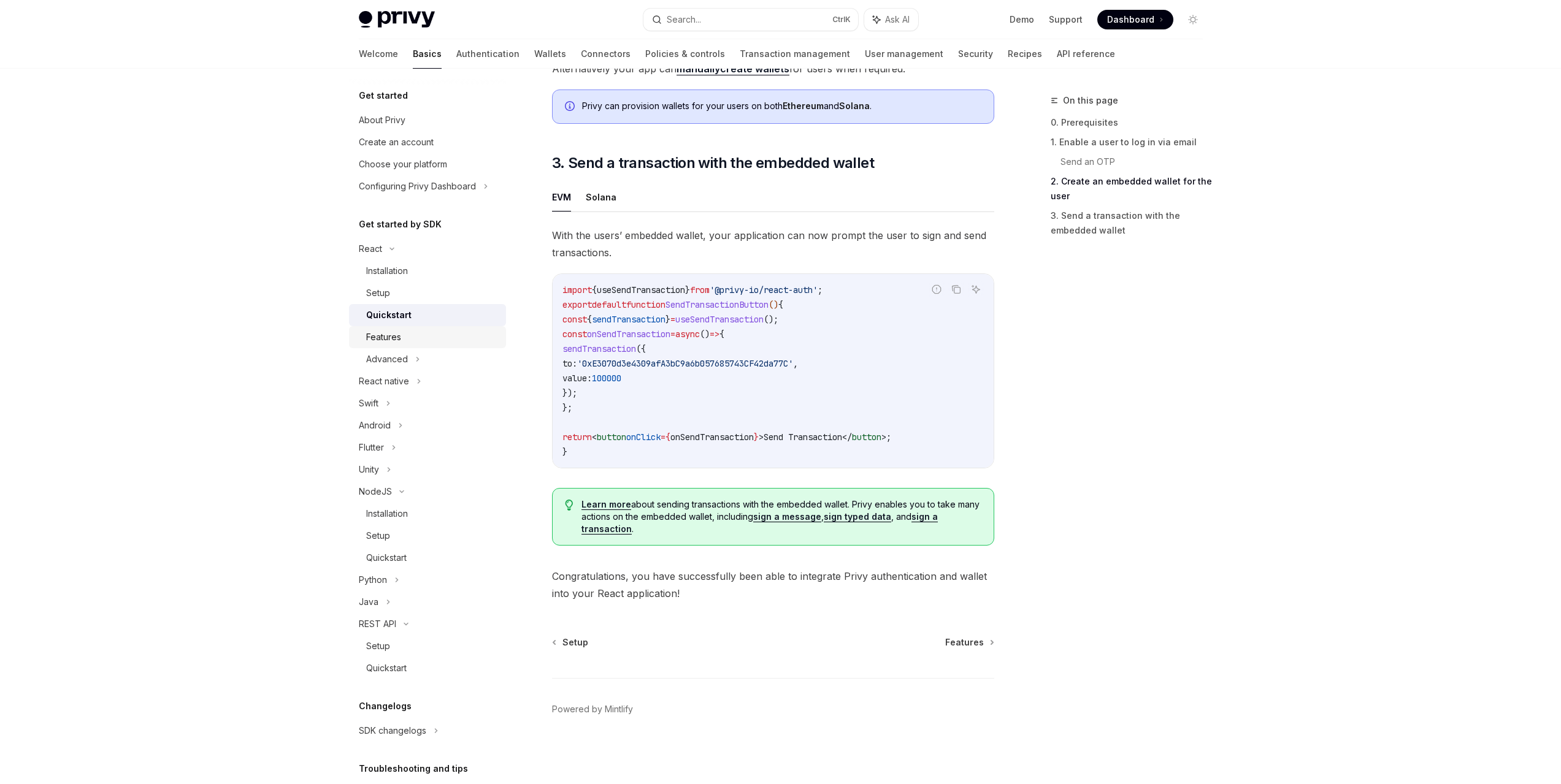
click at [399, 330] on div "Features" at bounding box center [383, 337] width 35 height 15
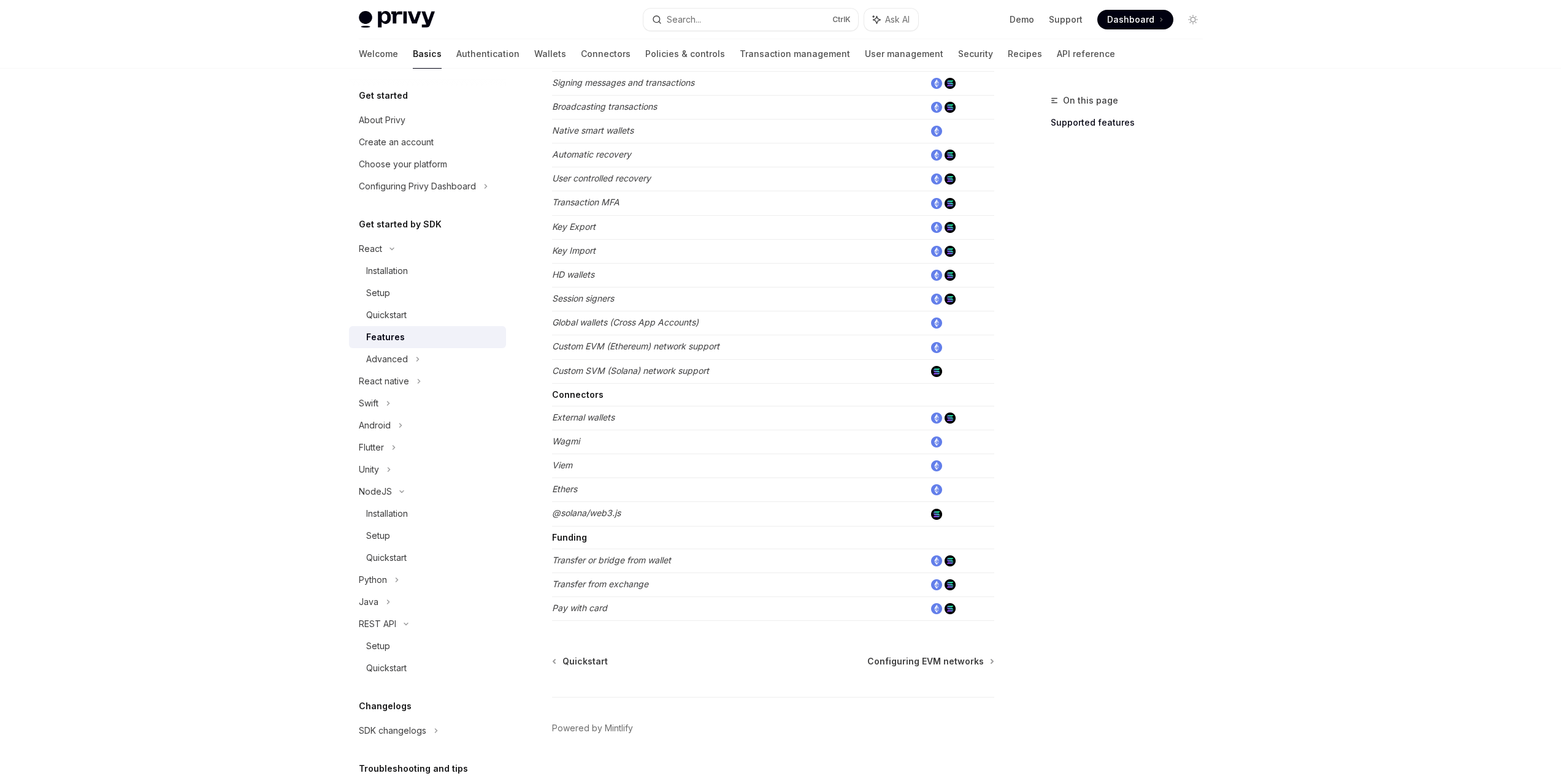
scroll to position [520, 0]
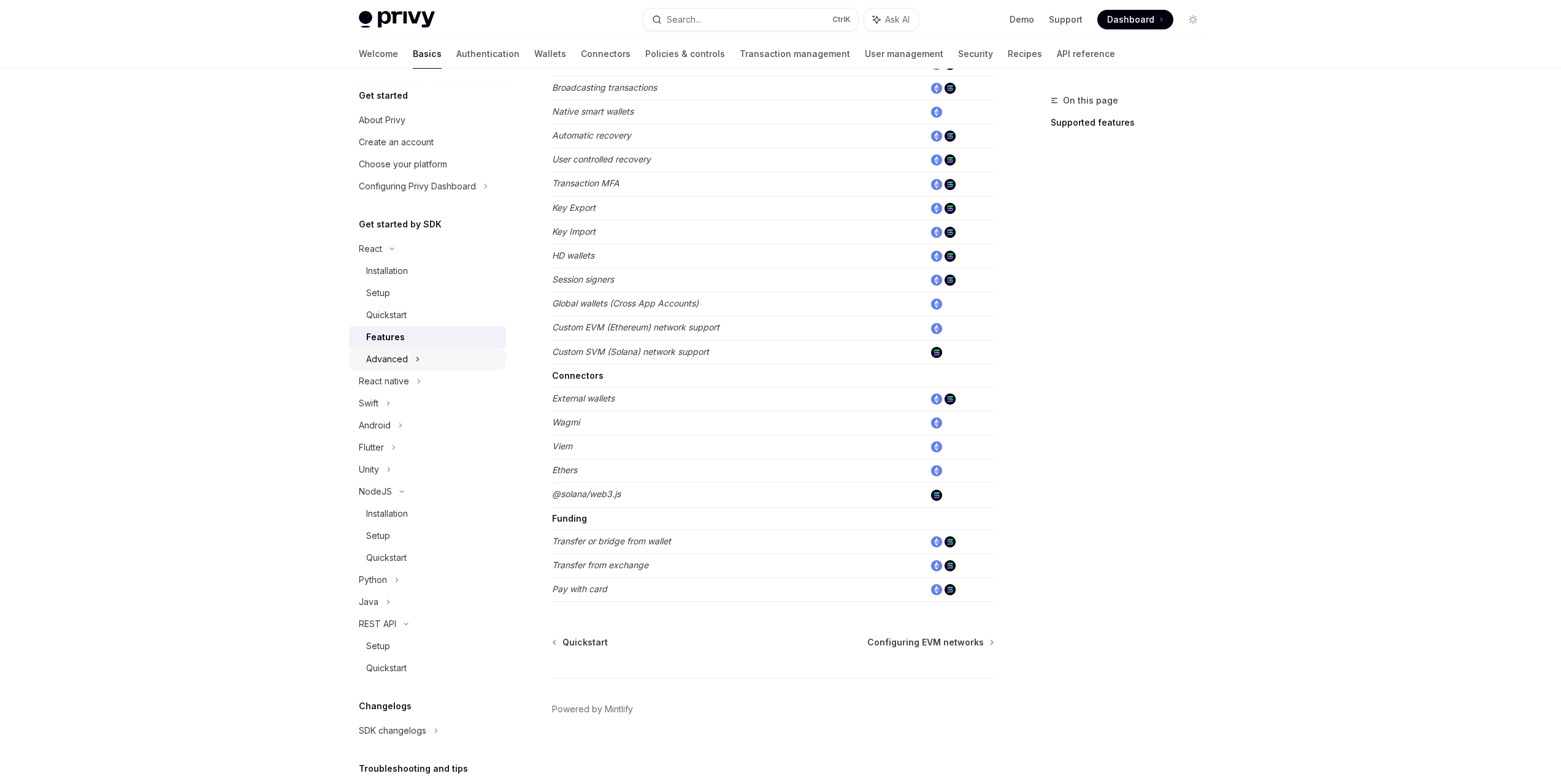
click at [424, 362] on div "Advanced" at bounding box center [427, 359] width 157 height 22
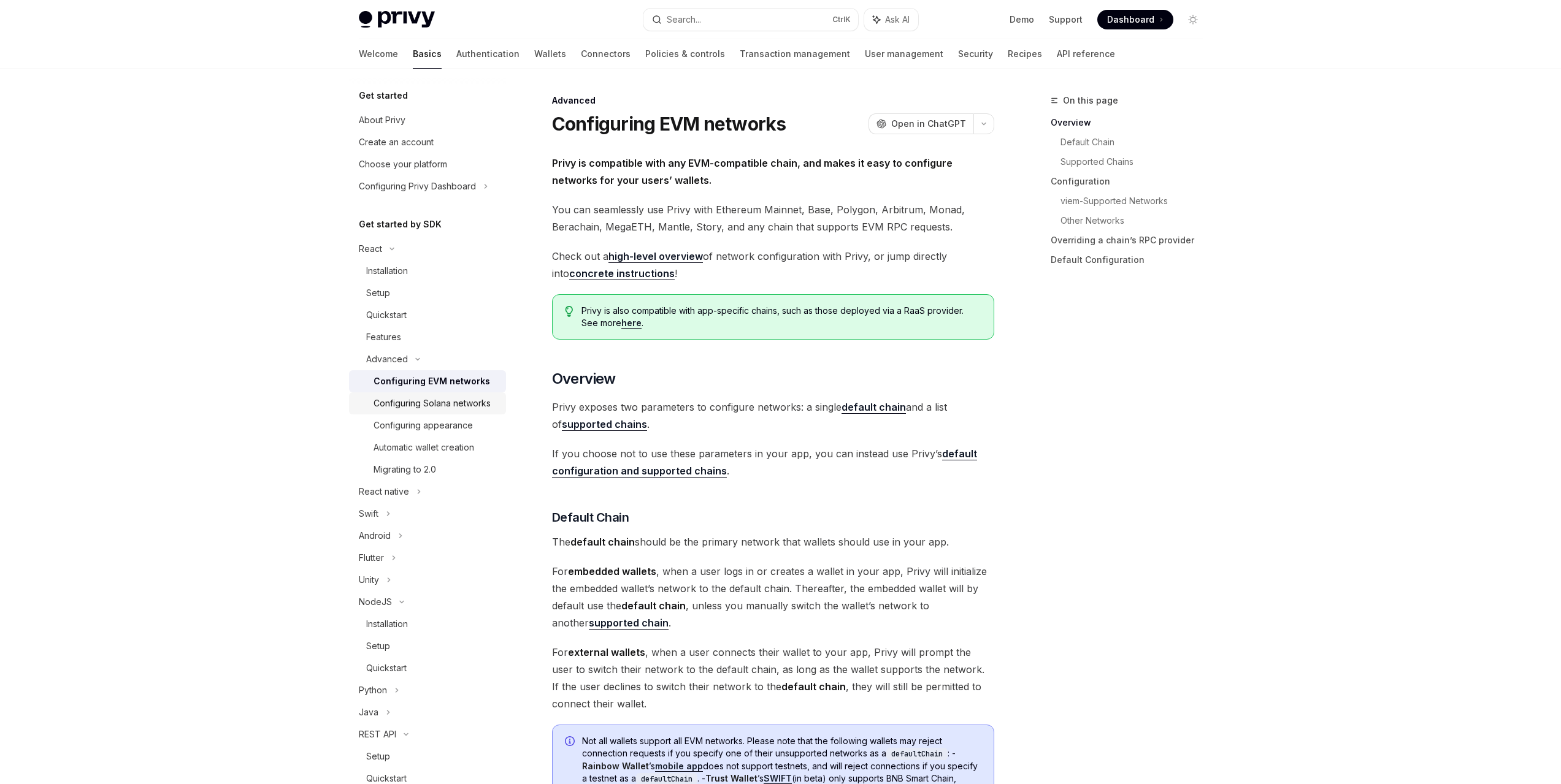
click at [428, 410] on div "Configuring Solana networks" at bounding box center [432, 403] width 117 height 15
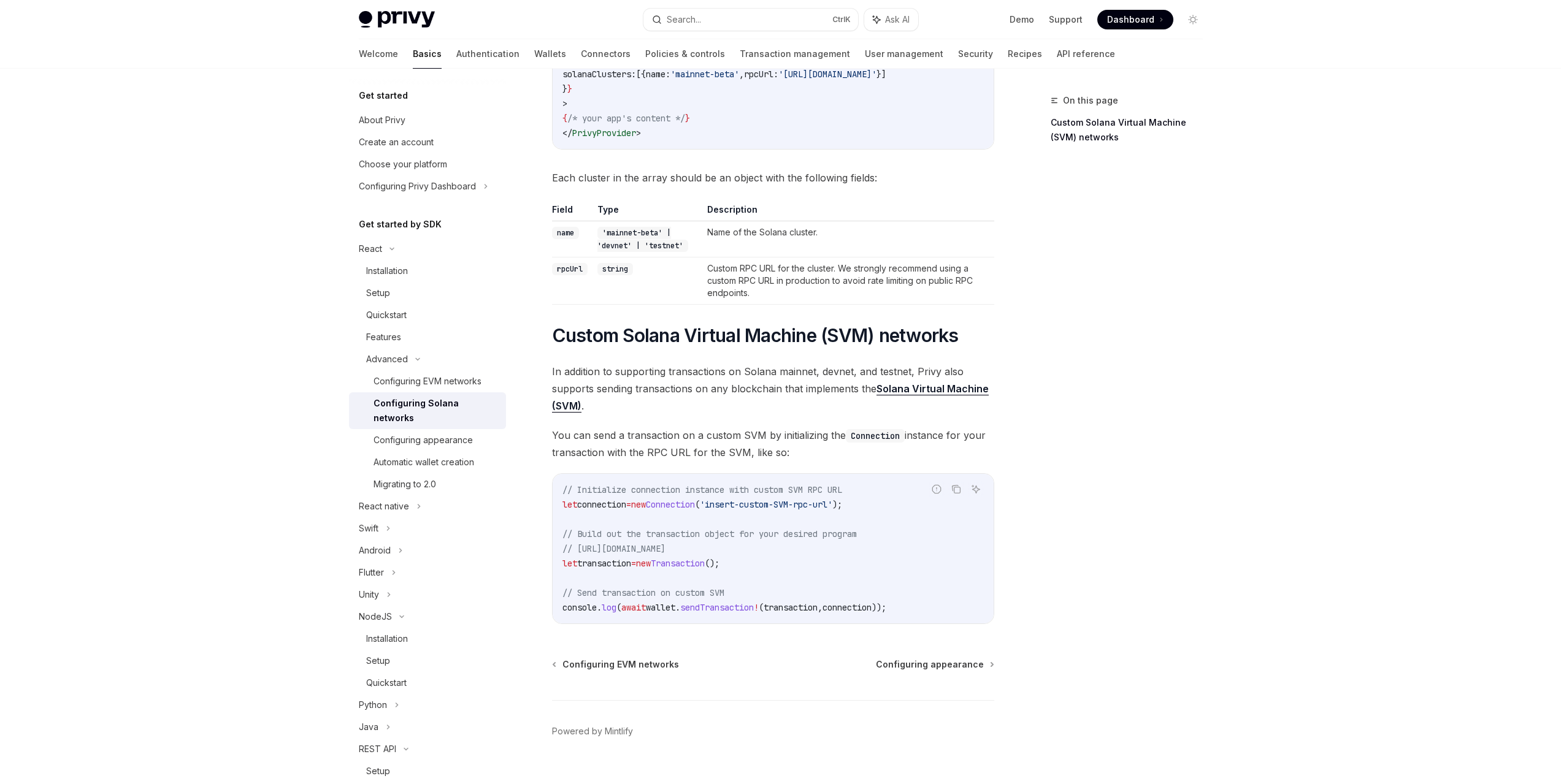
scroll to position [273, 0]
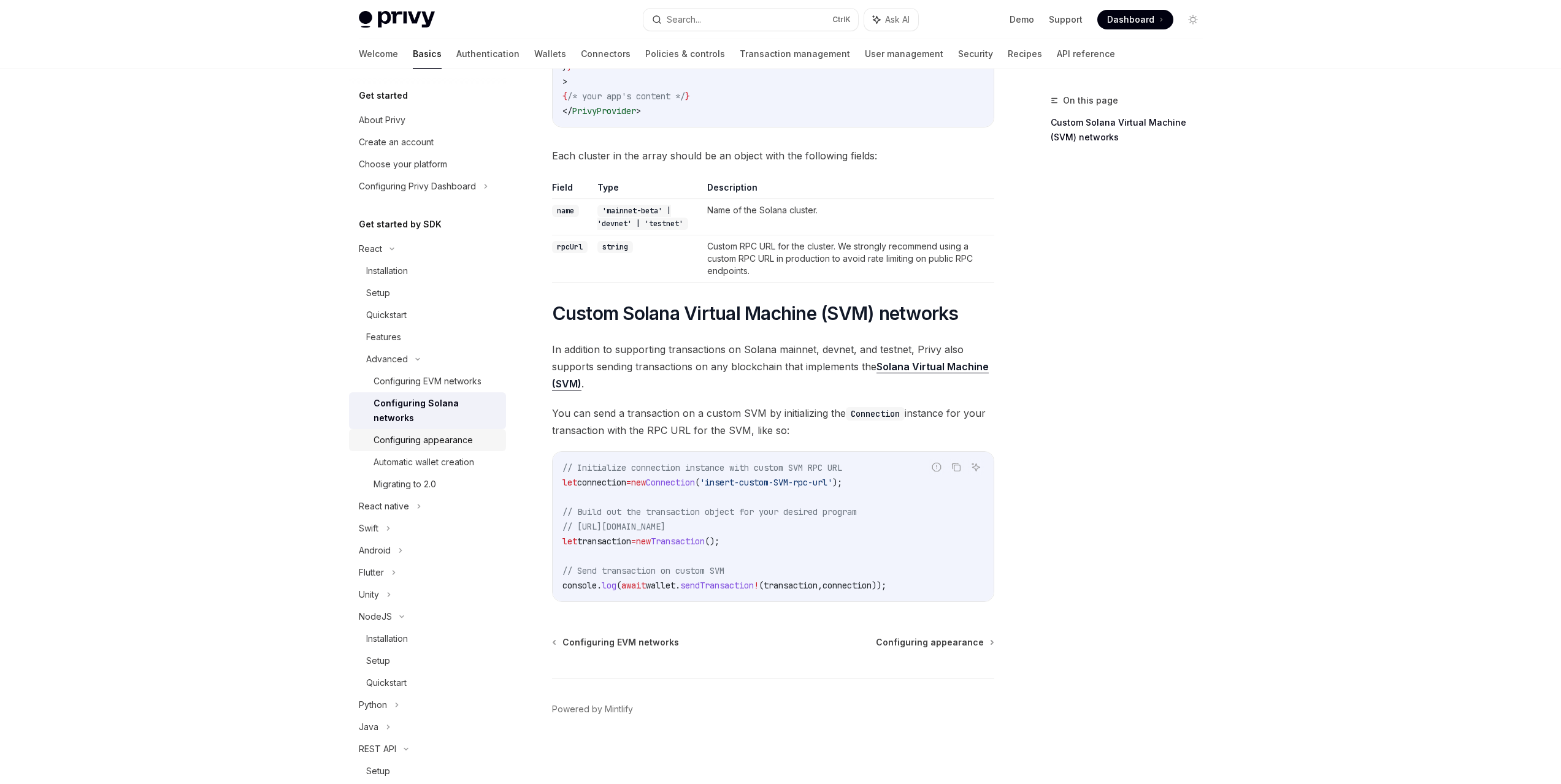
click at [439, 445] on div "Configuring appearance" at bounding box center [424, 440] width 100 height 15
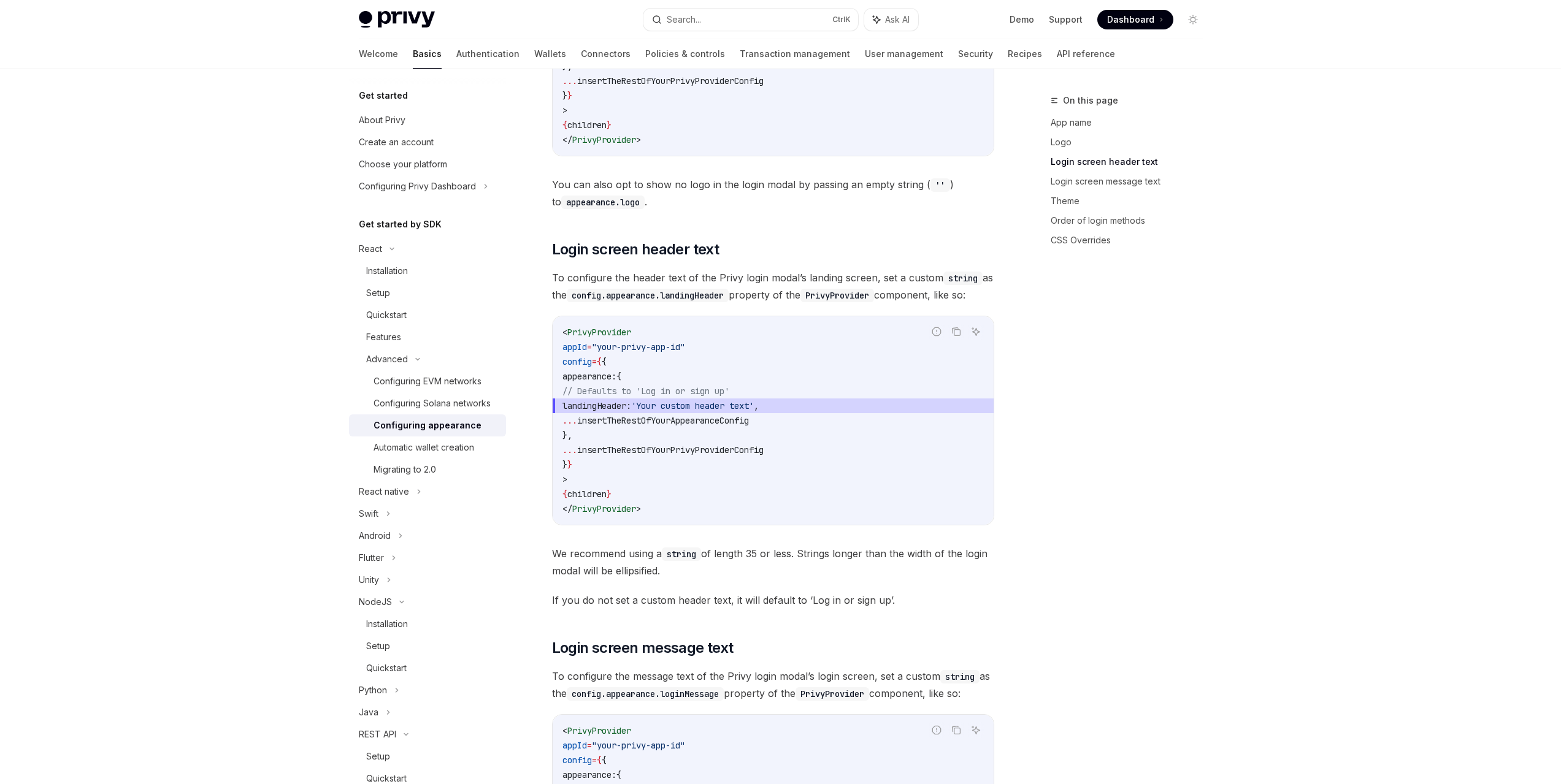
scroll to position [980, 0]
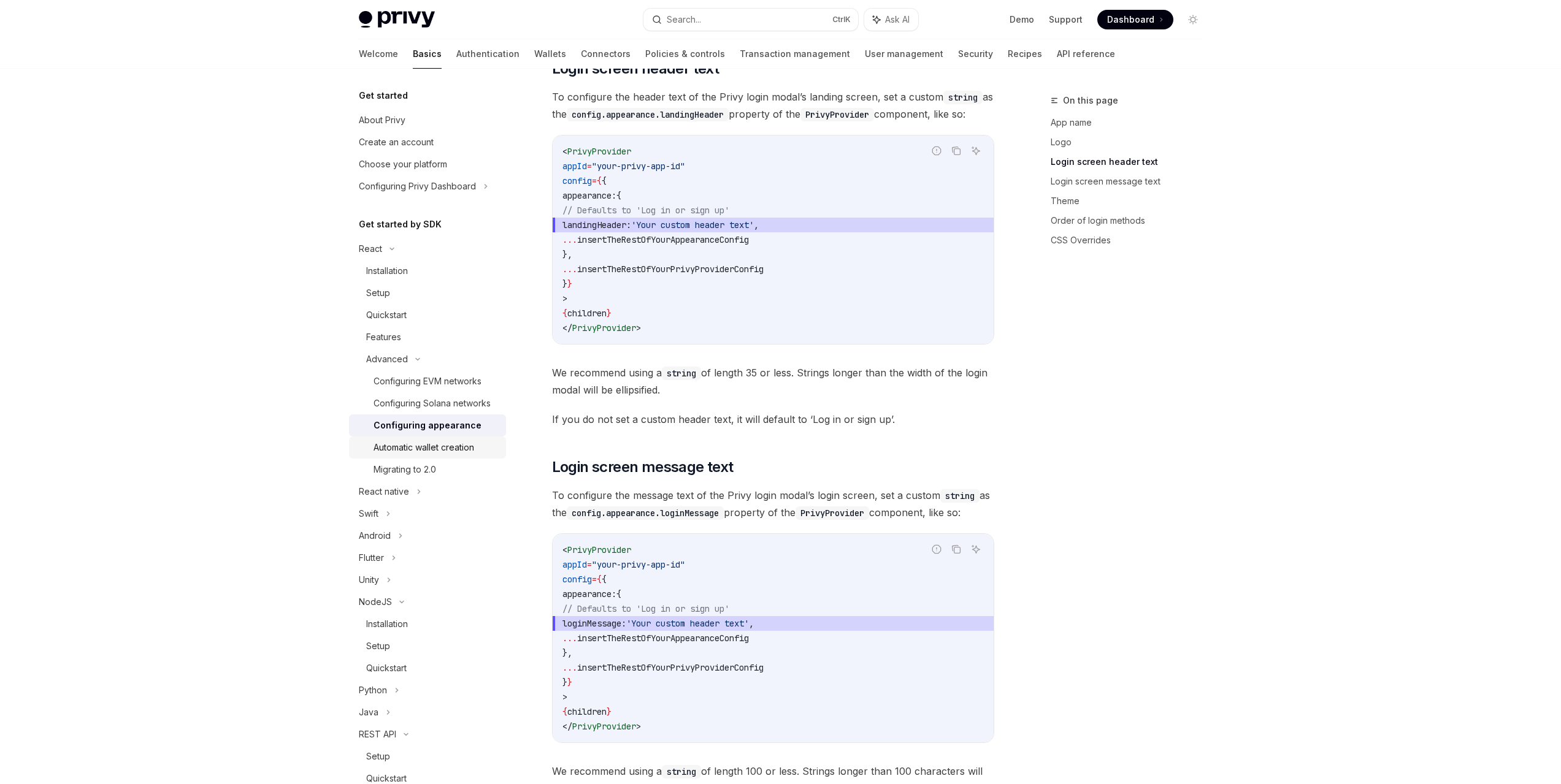
click at [383, 455] on div "Automatic wallet creation" at bounding box center [424, 447] width 100 height 15
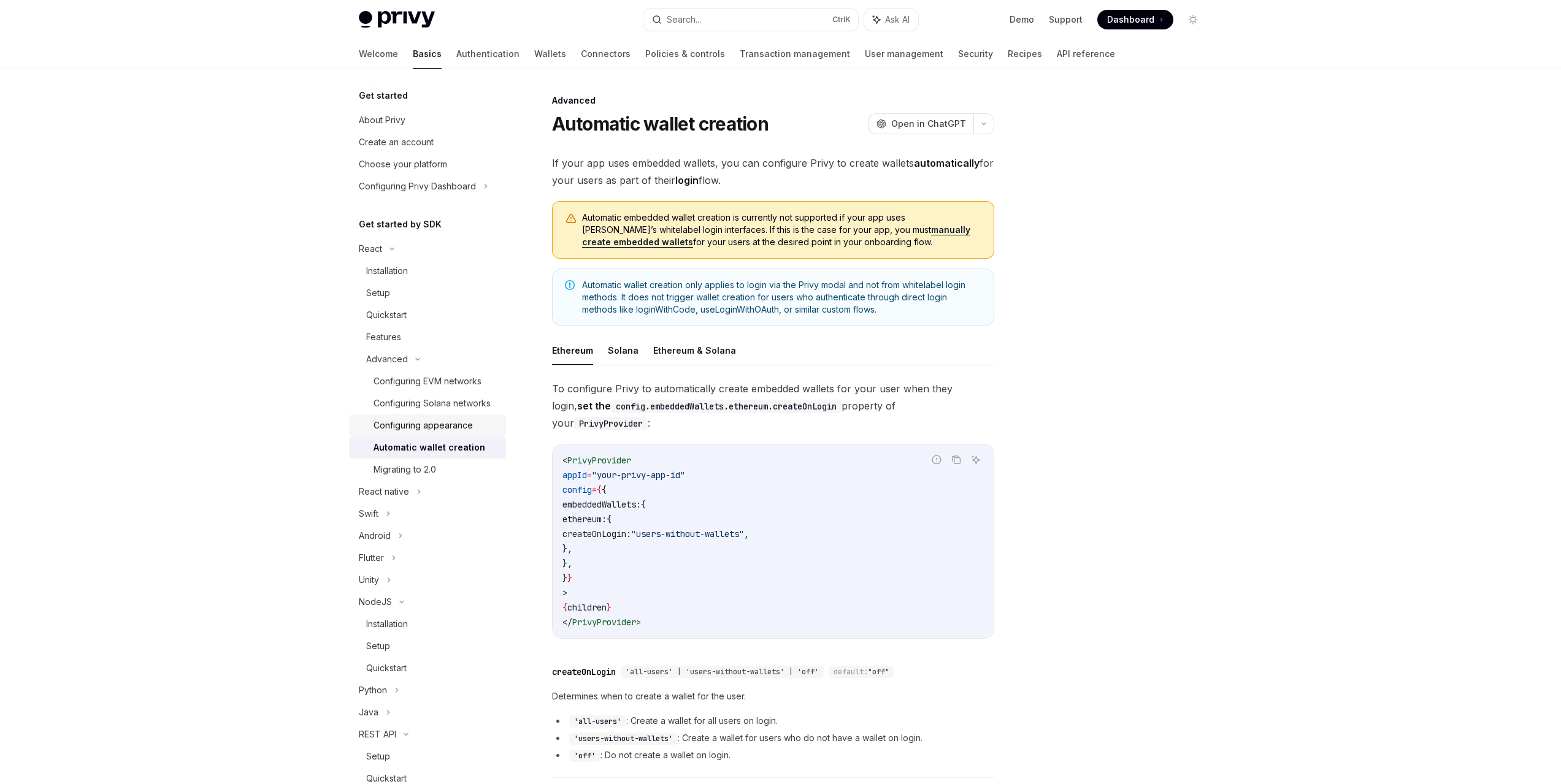
click at [433, 433] on div "Configuring appearance" at bounding box center [424, 425] width 100 height 15
type textarea "*"
